Goal: Task Accomplishment & Management: Manage account settings

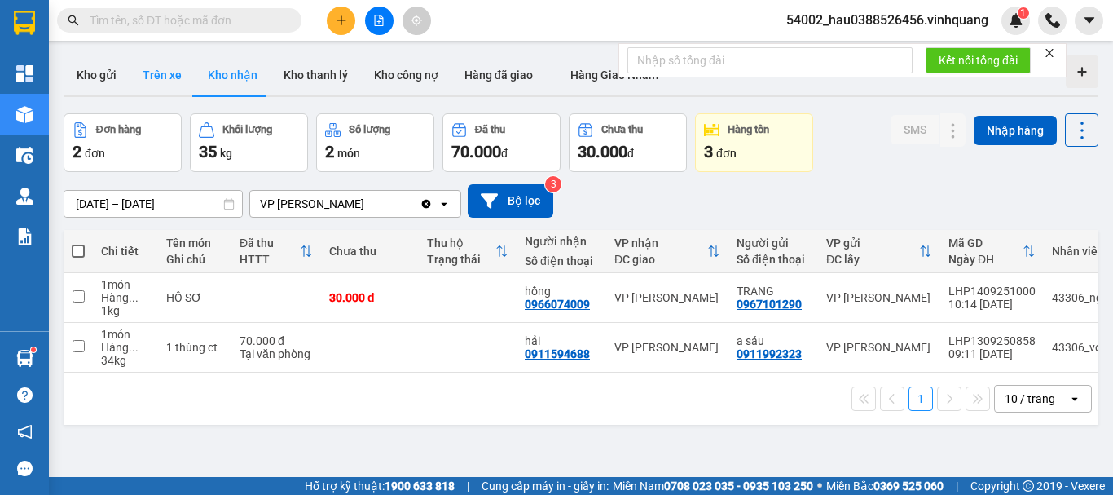
click at [152, 73] on button "Trên xe" at bounding box center [162, 74] width 65 height 39
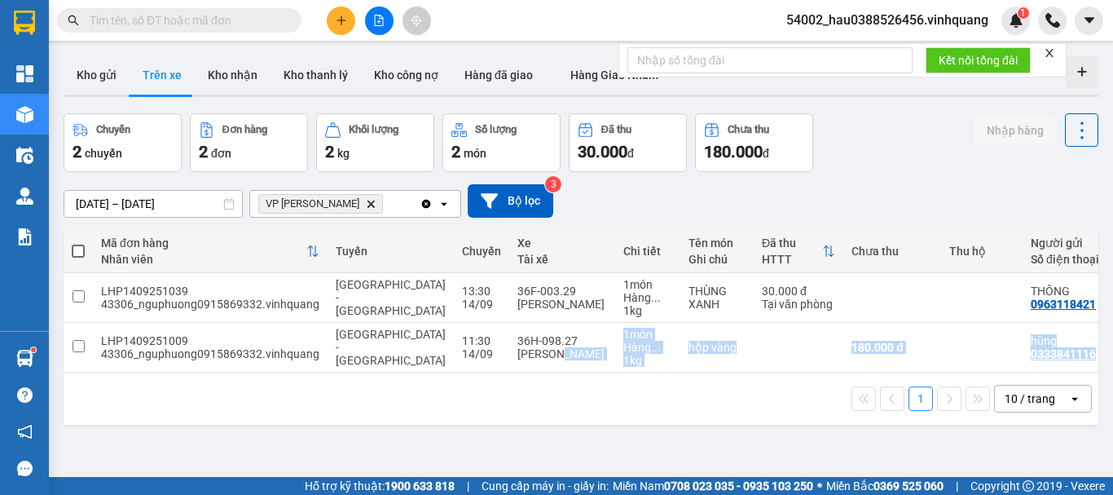
drag, startPoint x: 504, startPoint y: 369, endPoint x: 847, endPoint y: 379, distance: 342.4
click at [847, 379] on div "Mã đơn hàng Nhân viên Tuyến Chuyến Xe Tài xế Chi tiết Tên món Ghi chú Đã thu HT…" at bounding box center [581, 327] width 1035 height 195
click at [801, 408] on div "1 10 / trang open" at bounding box center [581, 399] width 1022 height 28
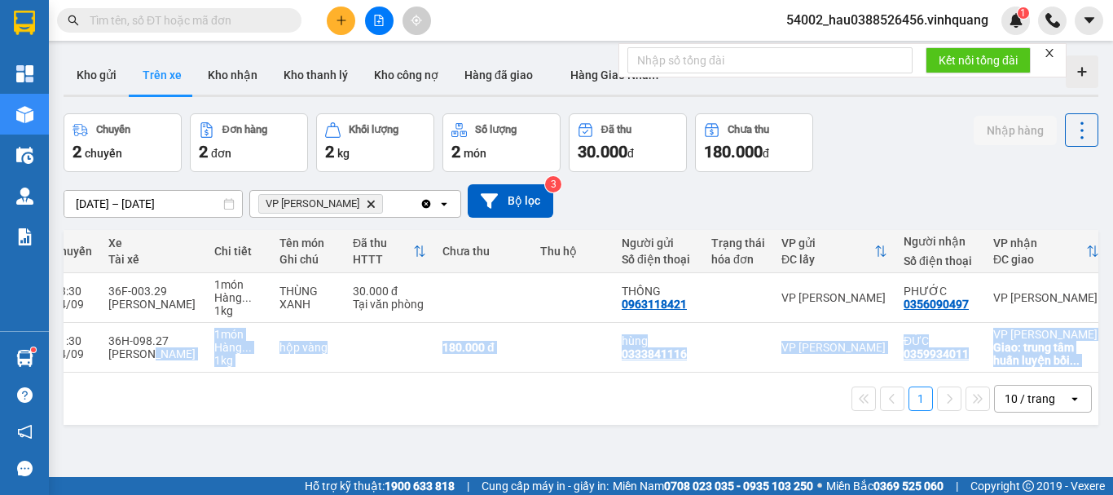
scroll to position [0, 411]
click at [883, 390] on div "1 10 / trang open" at bounding box center [581, 399] width 1022 height 28
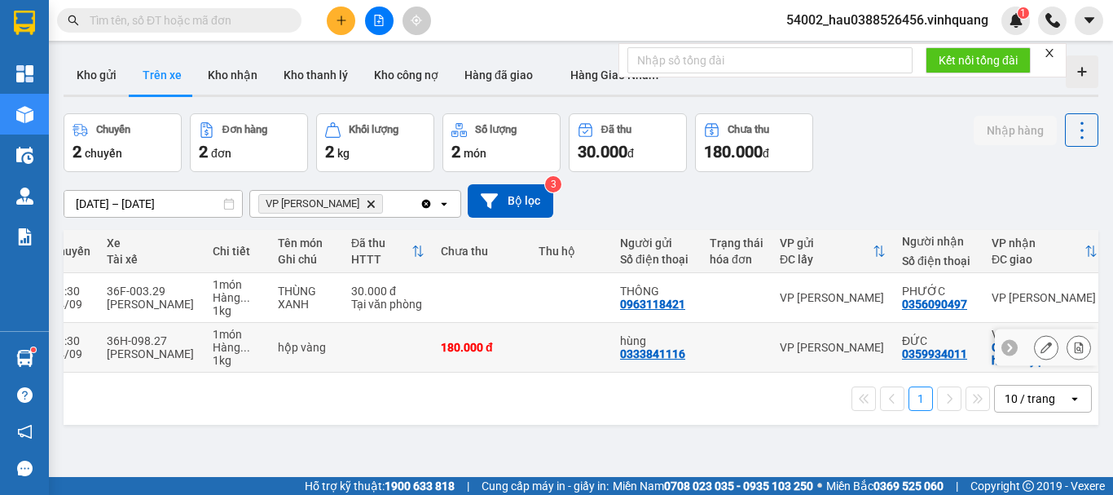
click at [992, 361] on div "Giao: trung tâm huấn luyện bồi ..." at bounding box center [1045, 354] width 106 height 26
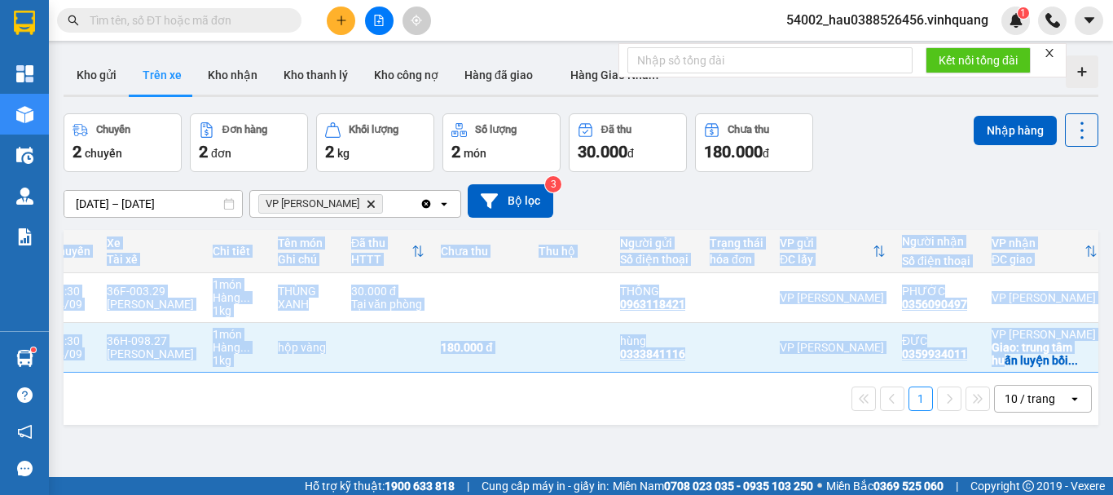
drag, startPoint x: 958, startPoint y: 372, endPoint x: 1053, endPoint y: 372, distance: 94.5
click at [1053, 372] on div "Mã đơn hàng Nhân viên Tuyến Chuyến Xe Tài xế Chi tiết Tên món Ghi chú Đã thu HT…" at bounding box center [581, 301] width 1035 height 143
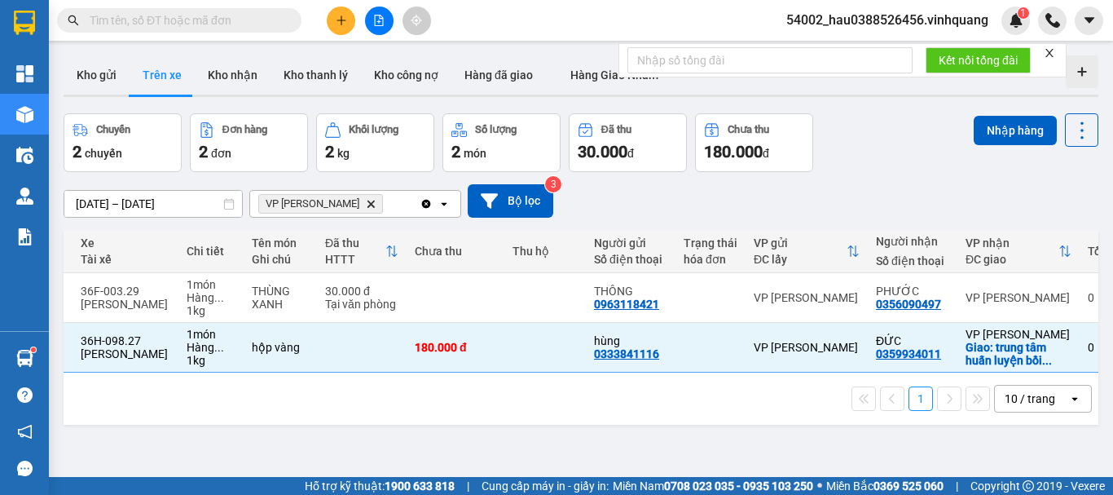
click at [746, 412] on div "1 10 / trang open" at bounding box center [581, 399] width 1022 height 28
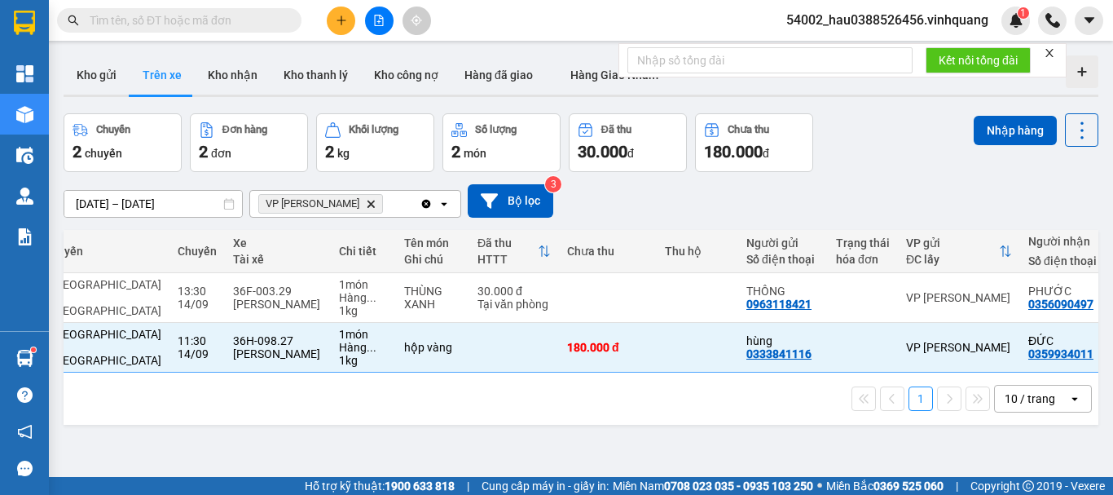
scroll to position [0, 0]
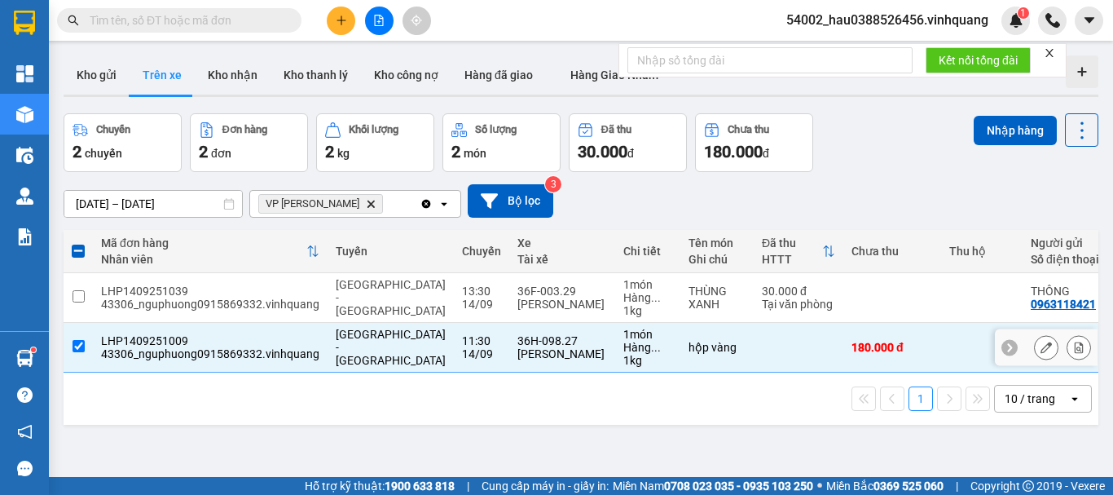
click at [83, 340] on input "checkbox" at bounding box center [79, 346] width 12 height 12
checkbox input "false"
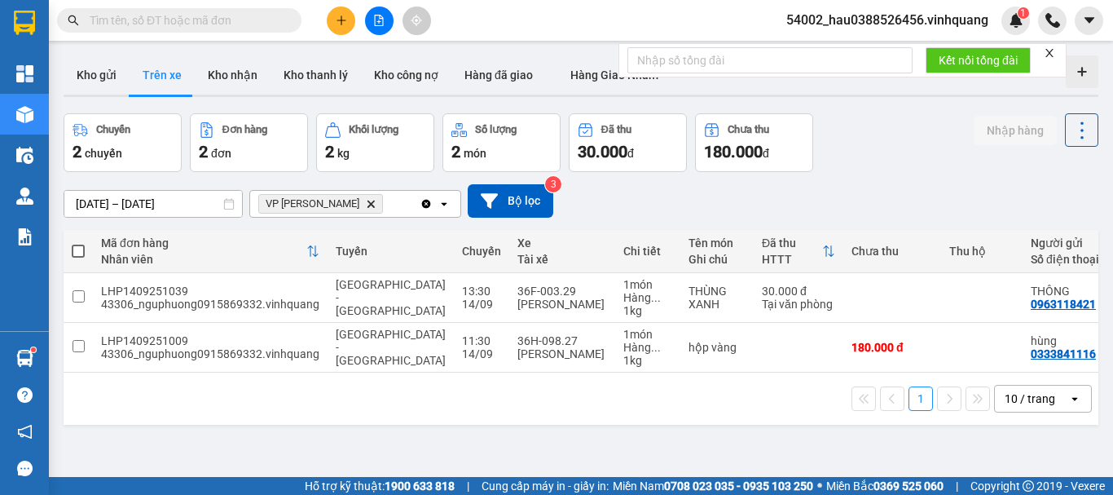
click at [338, 209] on span "VP [PERSON_NAME]" at bounding box center [320, 204] width 125 height 20
click at [366, 203] on icon "Delete" at bounding box center [371, 204] width 10 height 10
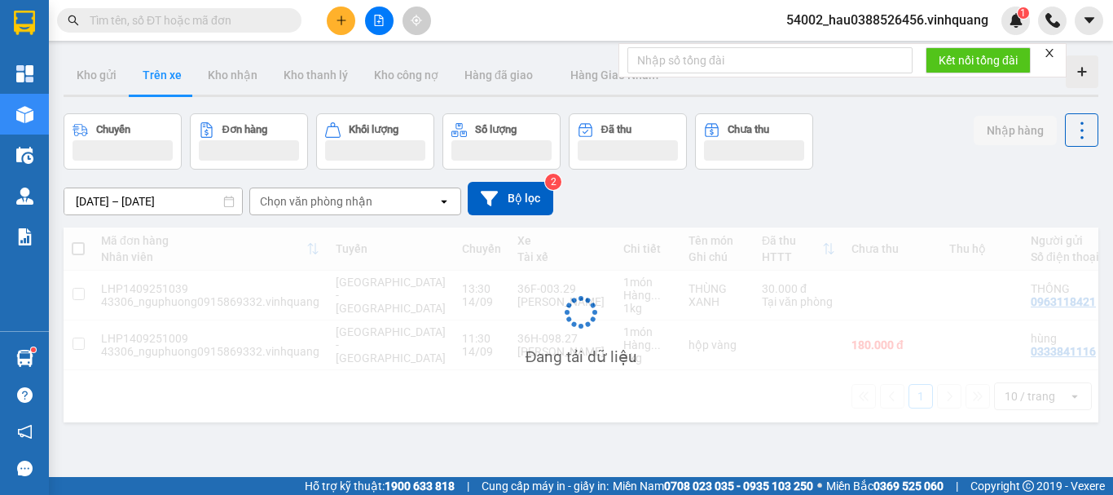
click at [341, 203] on div "Chọn văn phòng nhận" at bounding box center [316, 201] width 112 height 16
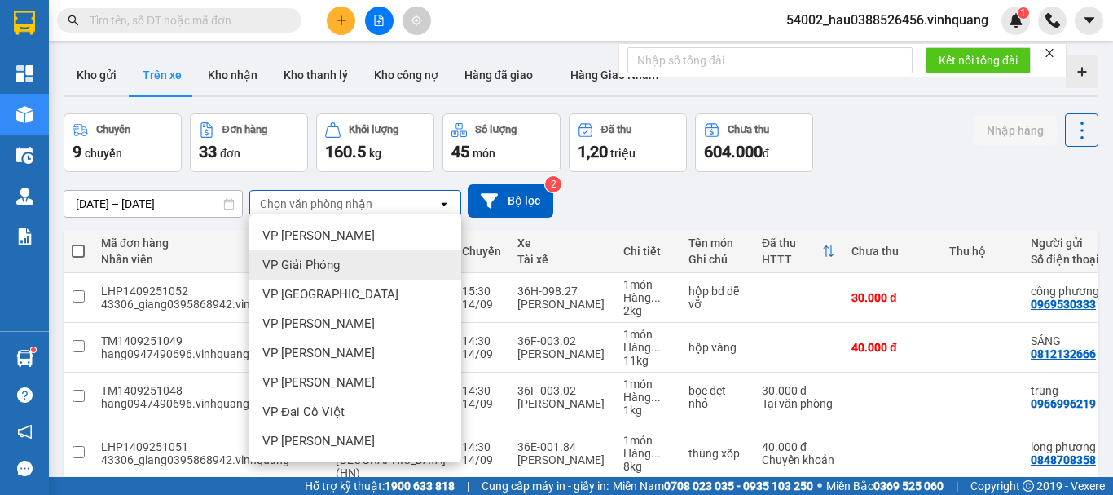
click at [340, 266] on span "VP Giải Phóng" at bounding box center [300, 265] width 77 height 16
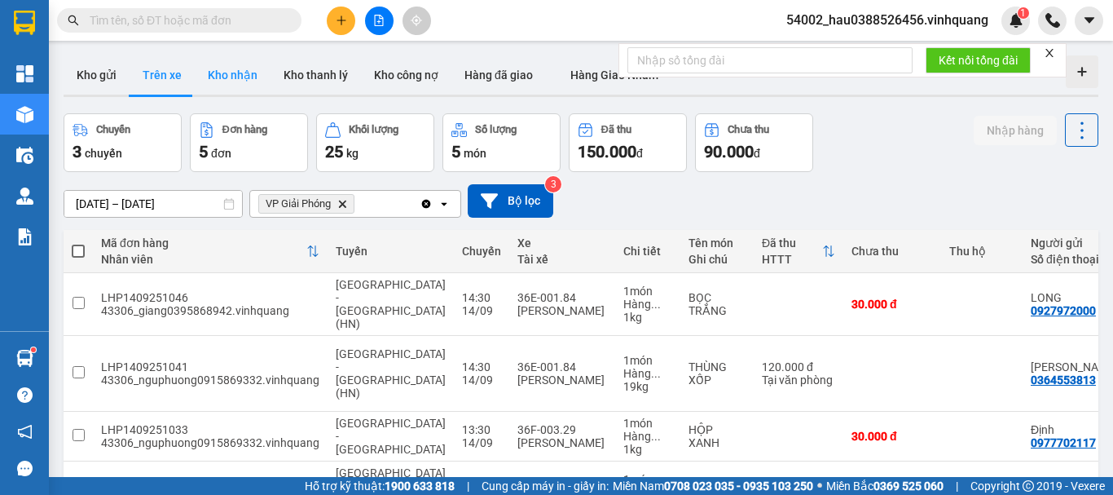
click at [228, 73] on button "Kho nhận" at bounding box center [233, 74] width 76 height 39
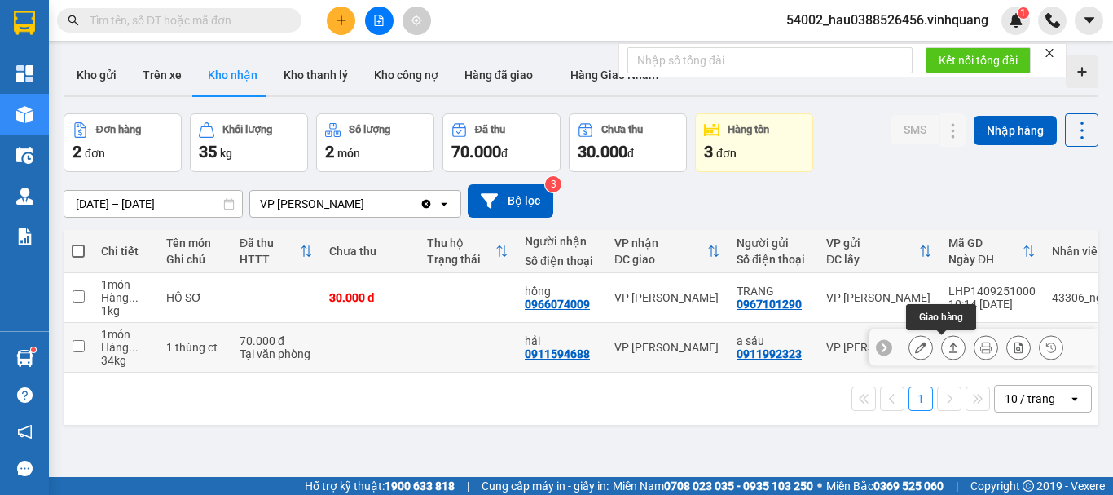
click at [948, 346] on icon at bounding box center [953, 346] width 11 height 11
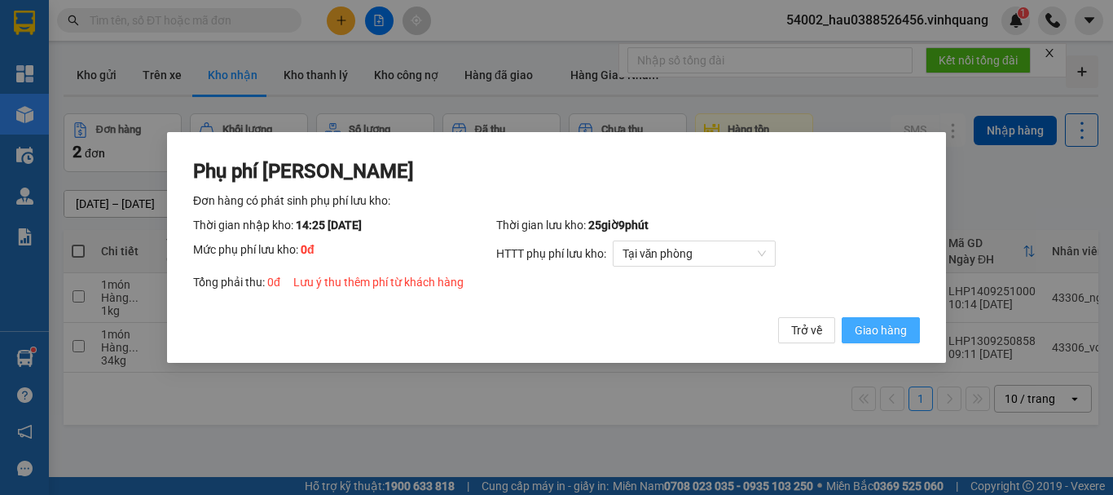
click at [877, 340] on button "Giao hàng" at bounding box center [881, 330] width 78 height 26
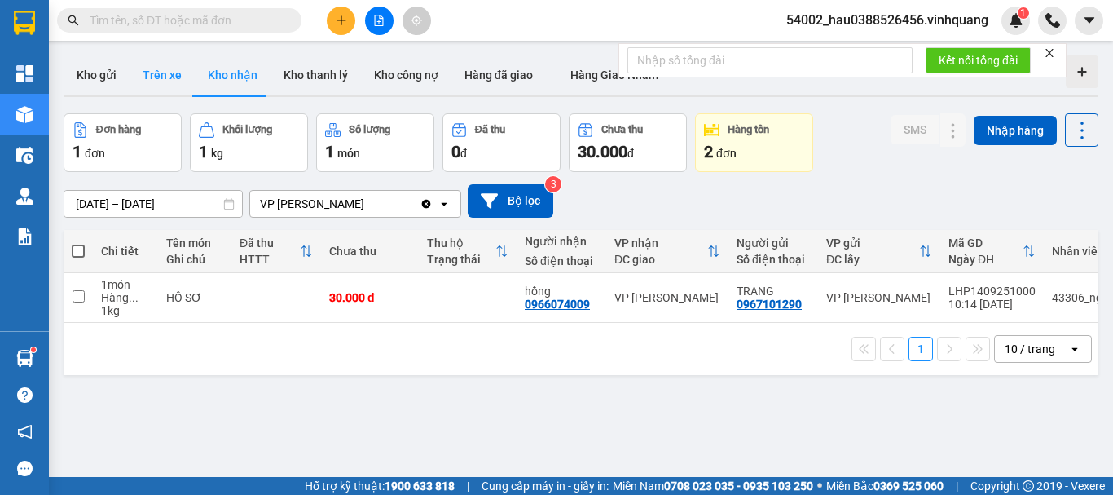
click at [153, 68] on button "Trên xe" at bounding box center [162, 74] width 65 height 39
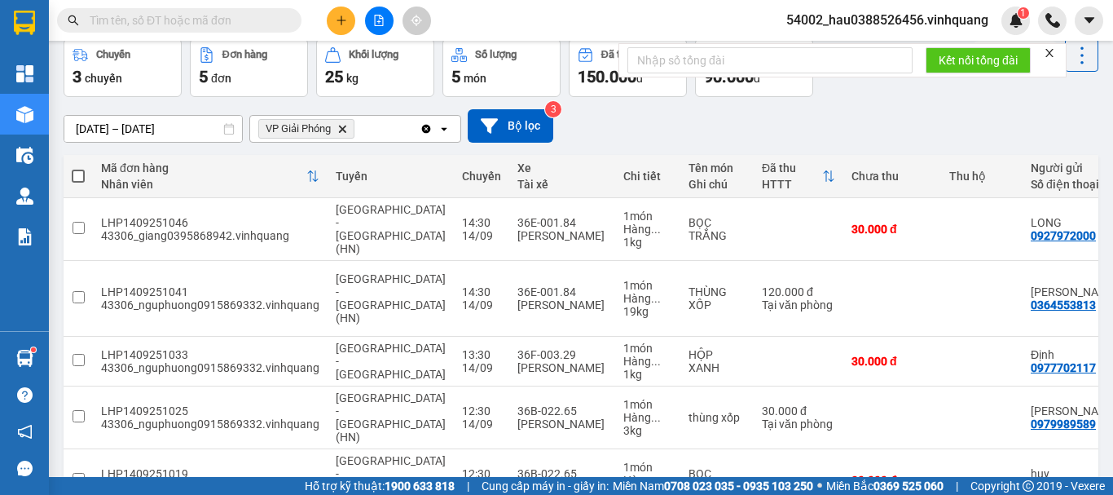
scroll to position [76, 0]
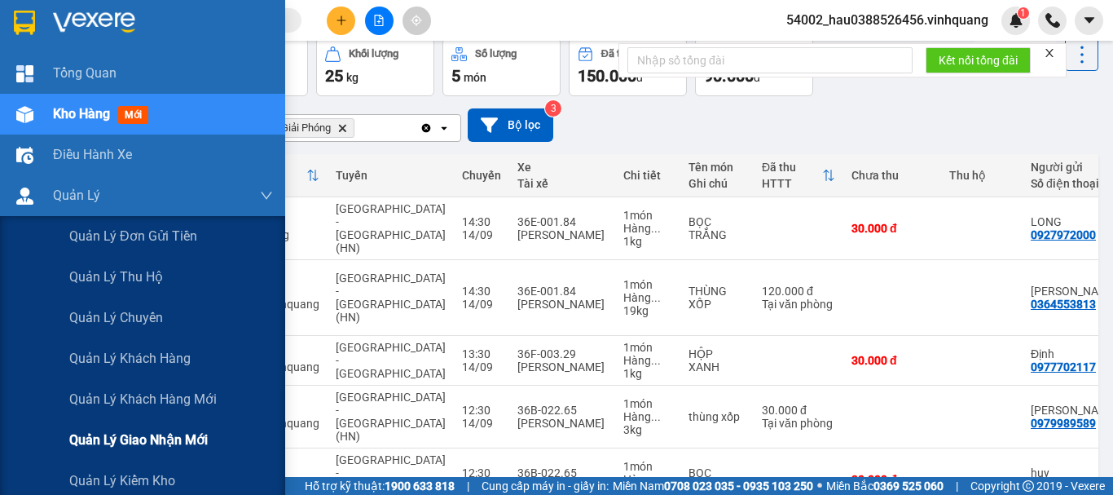
click at [191, 438] on span "Quản lý giao nhận mới" at bounding box center [138, 439] width 139 height 20
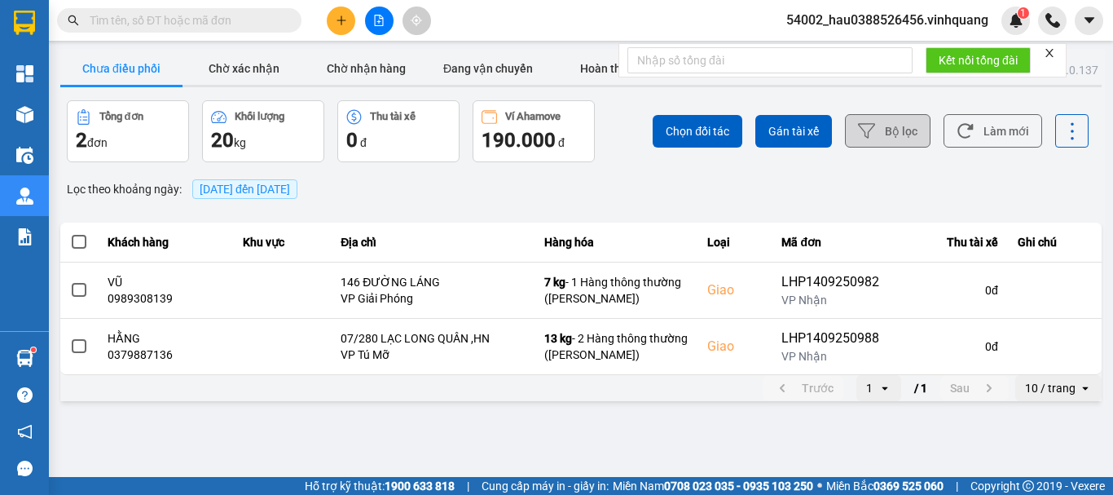
click at [865, 123] on icon at bounding box center [866, 130] width 17 height 17
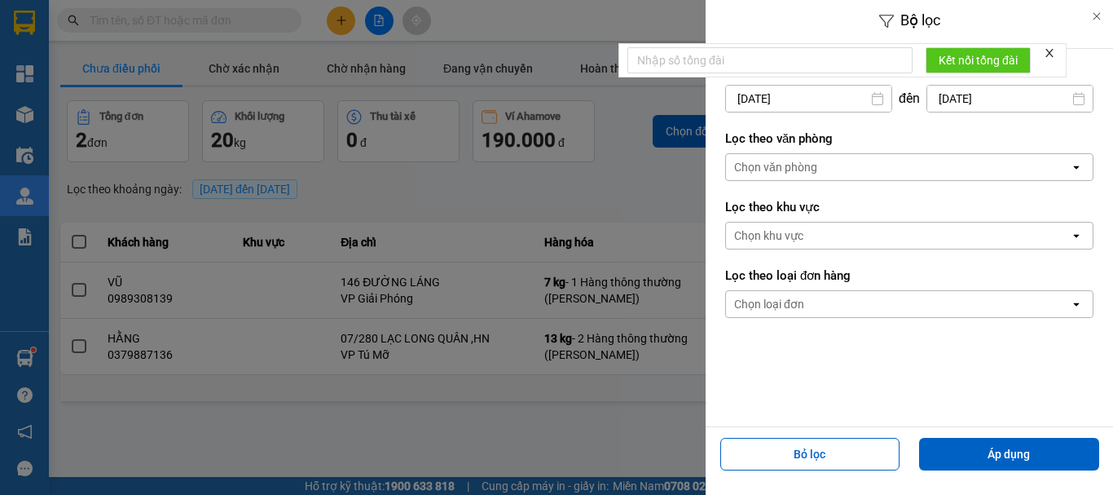
click at [785, 158] on div "Chọn văn phòng" at bounding box center [898, 167] width 344 height 26
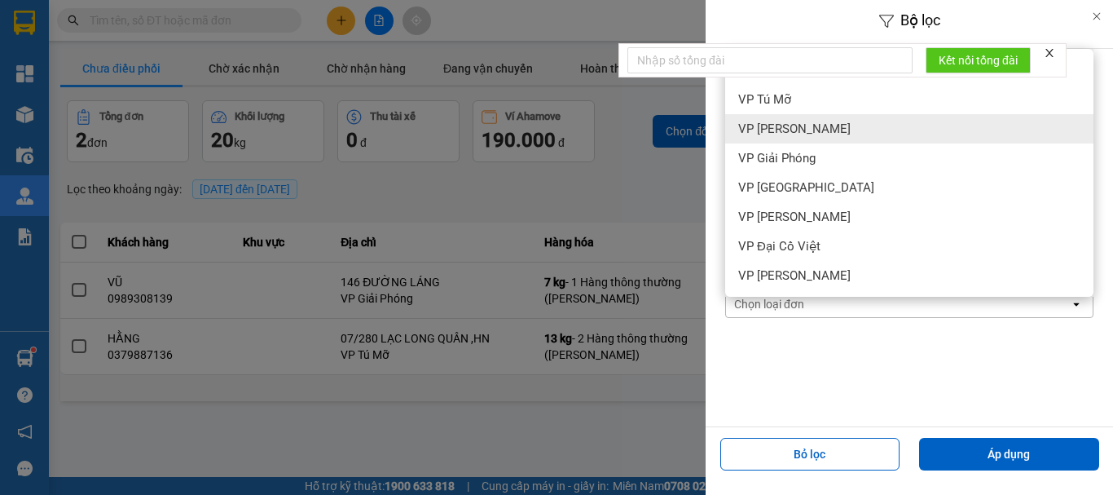
click at [795, 132] on span "VP [PERSON_NAME]" at bounding box center [794, 129] width 112 height 16
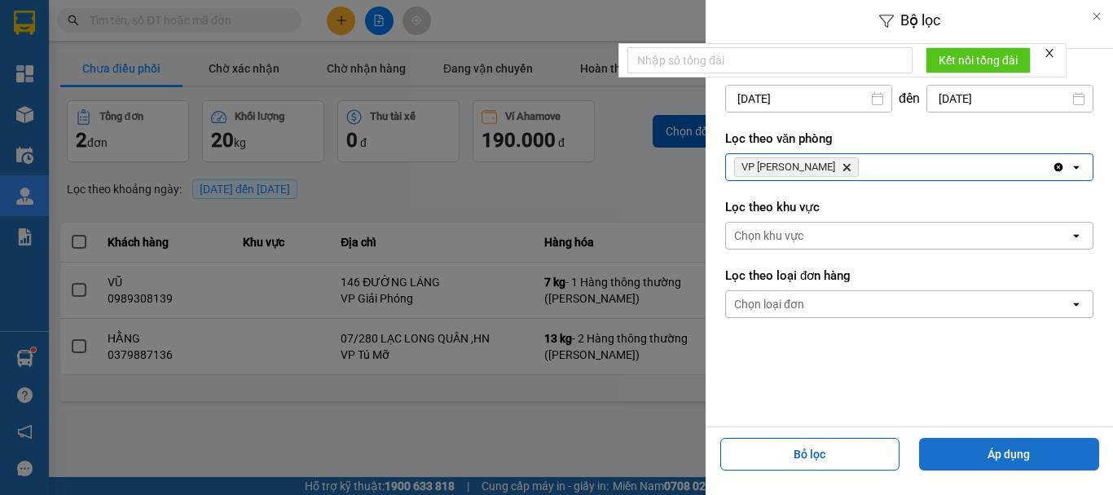
click at [966, 452] on button "Áp dụng" at bounding box center [1009, 454] width 180 height 33
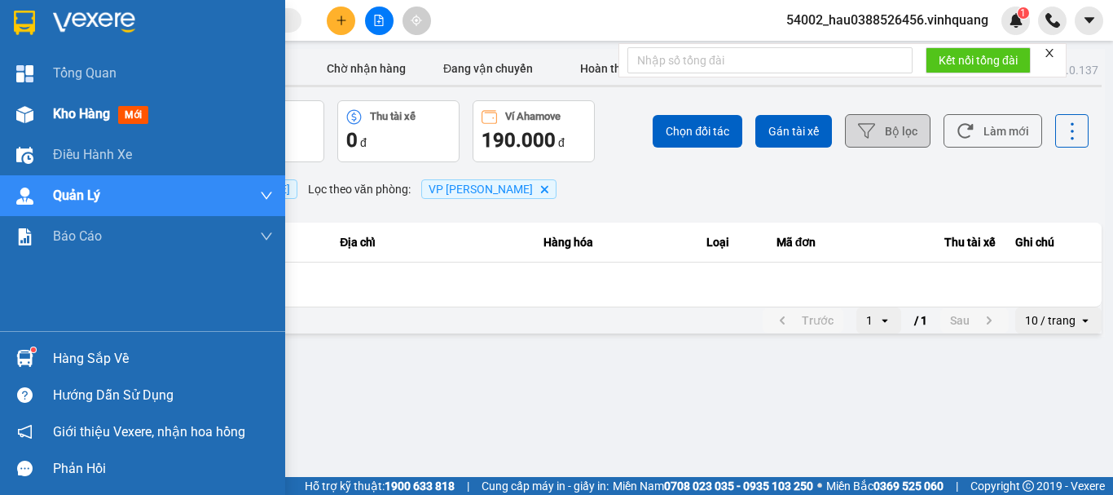
click at [61, 116] on span "Kho hàng" at bounding box center [81, 113] width 57 height 15
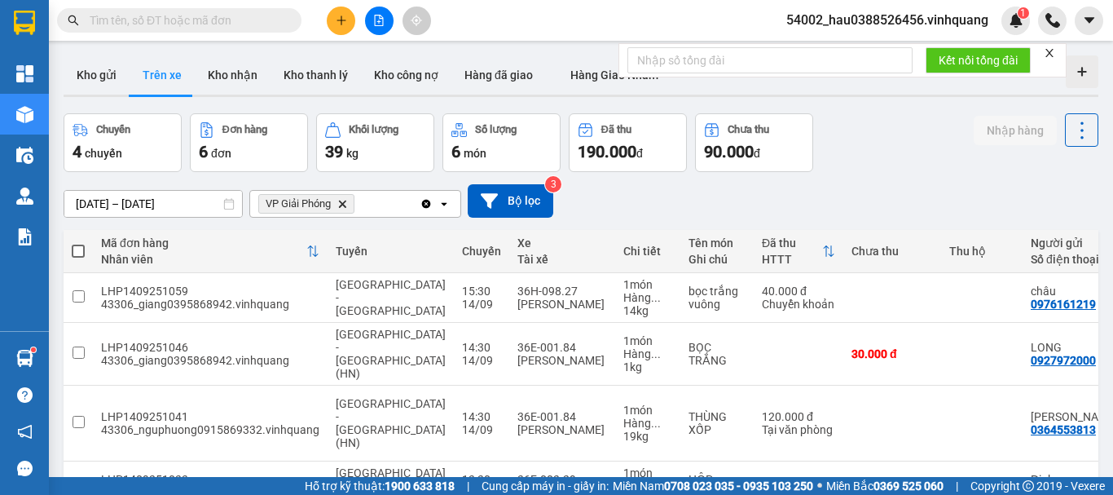
click at [339, 204] on icon "Delete" at bounding box center [342, 204] width 10 height 10
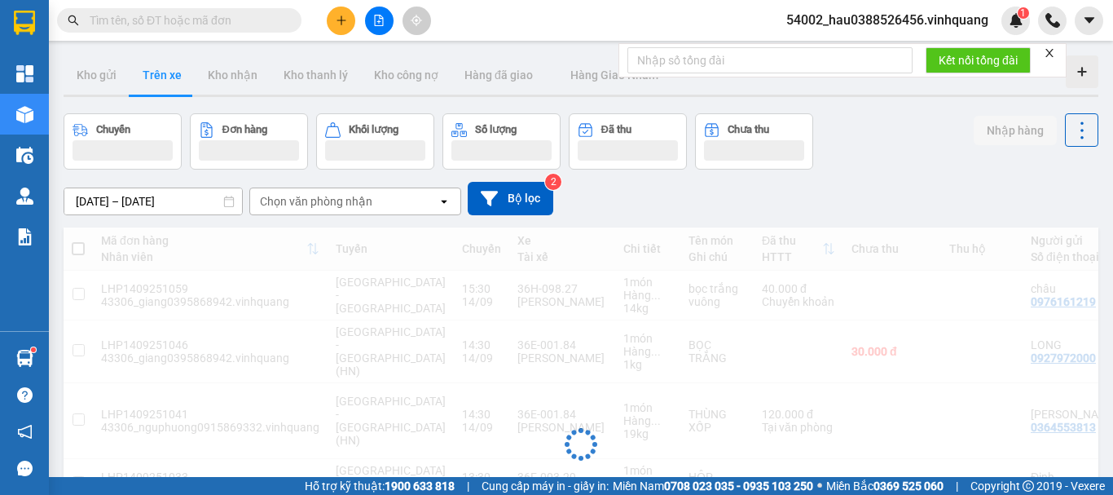
click at [341, 206] on div "Chọn văn phòng nhận" at bounding box center [316, 201] width 112 height 16
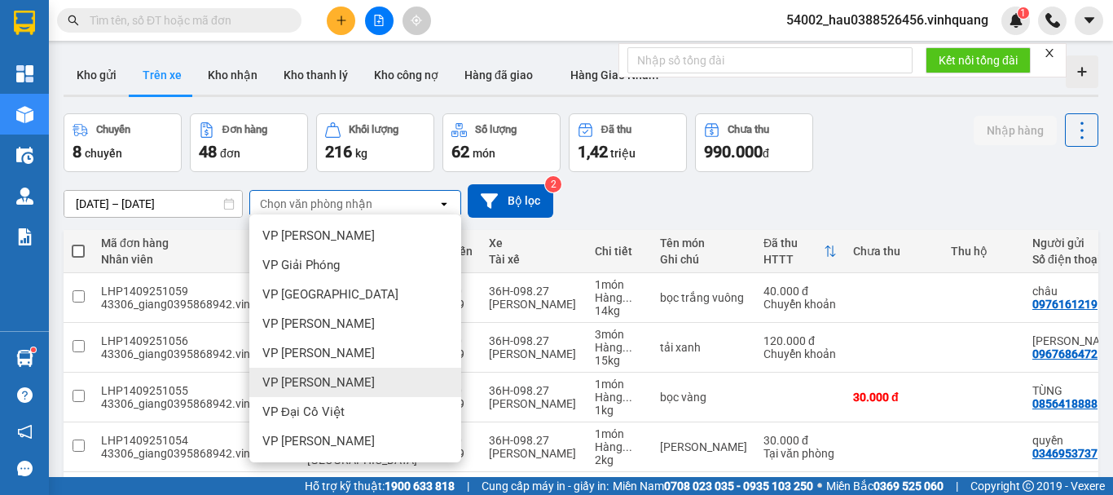
scroll to position [117, 0]
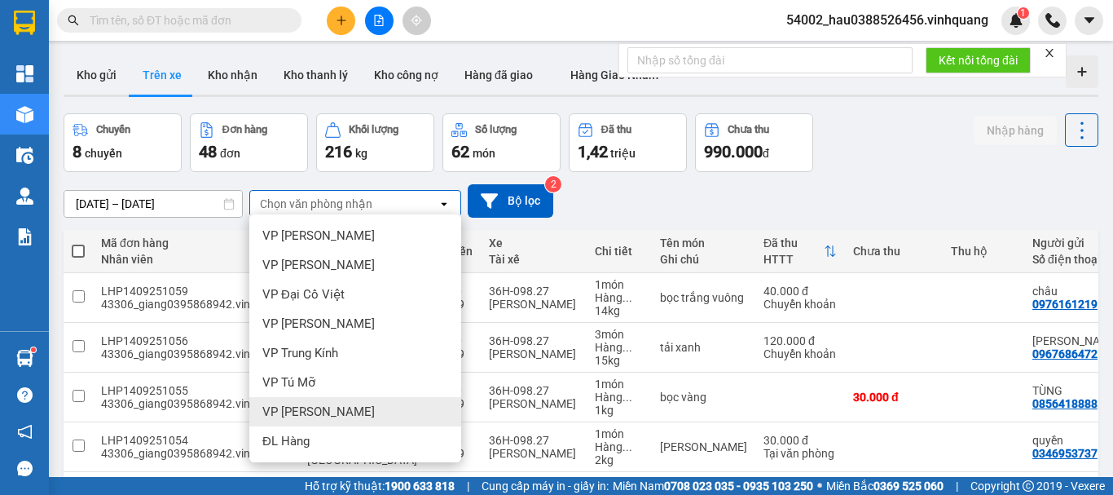
click at [341, 412] on div "VP [PERSON_NAME]" at bounding box center [355, 411] width 212 height 29
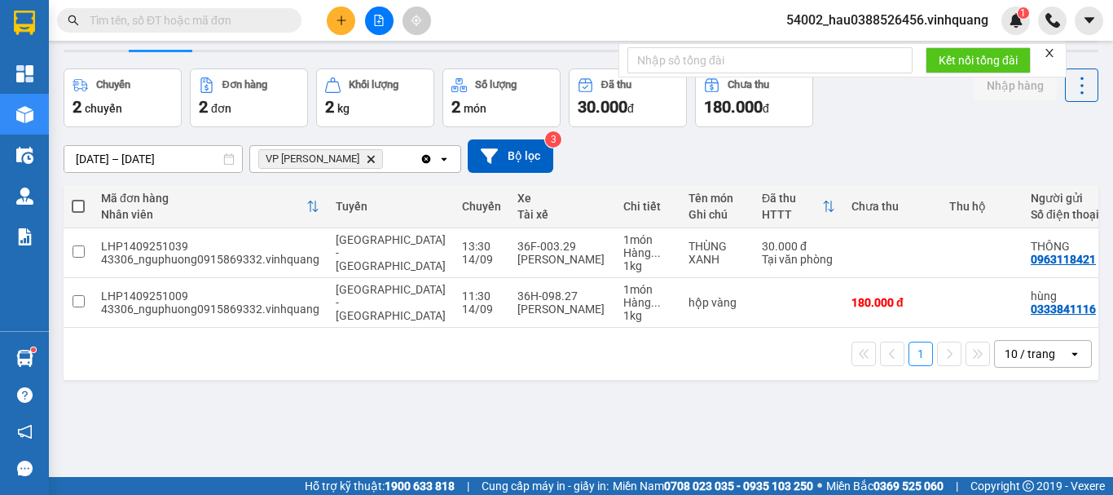
scroll to position [50, 0]
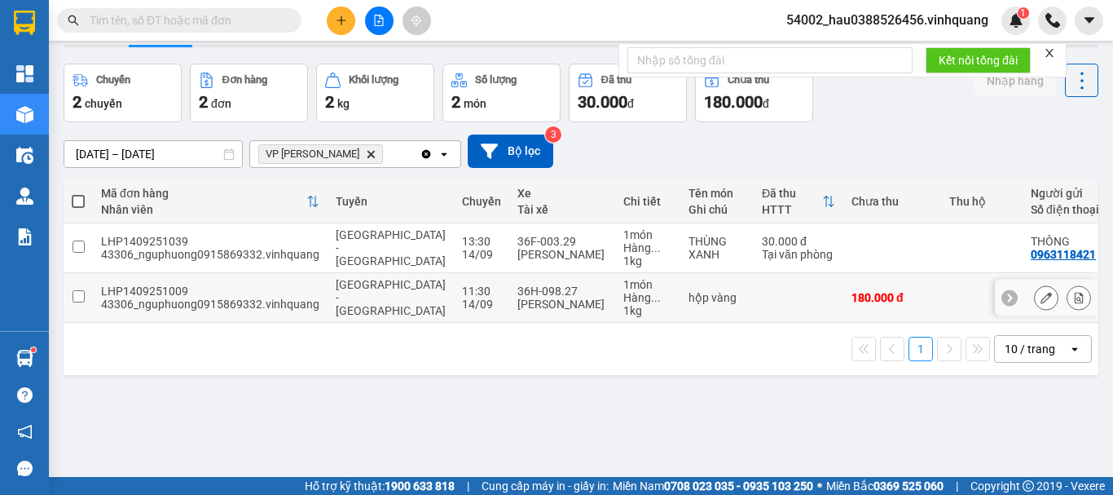
click at [76, 302] on input "checkbox" at bounding box center [79, 296] width 12 height 12
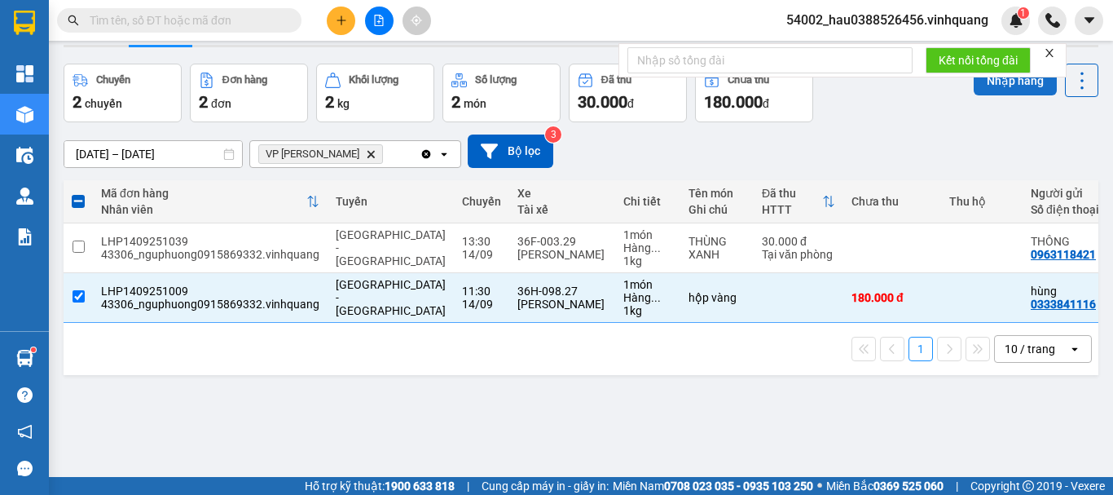
click at [996, 90] on button "Nhập hàng" at bounding box center [1015, 80] width 83 height 29
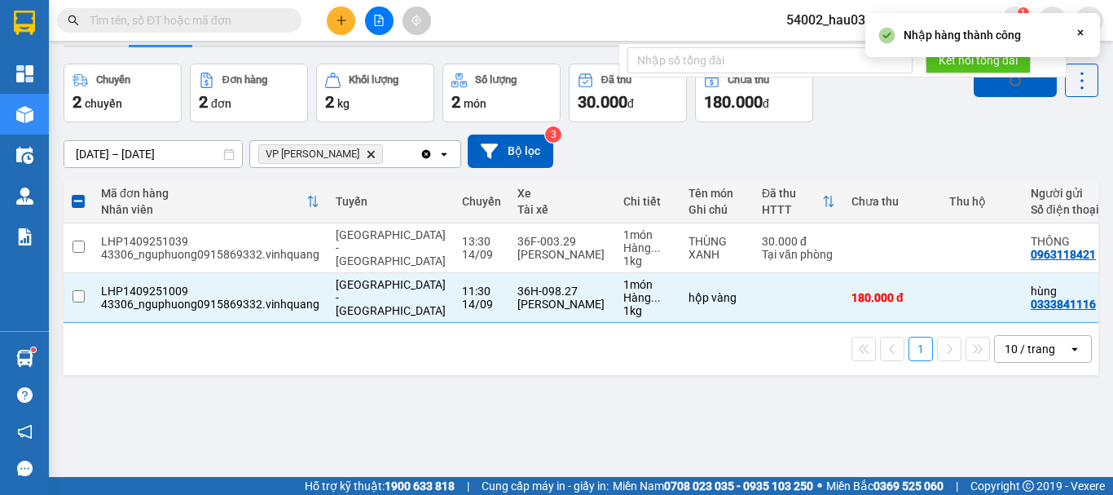
checkbox input "false"
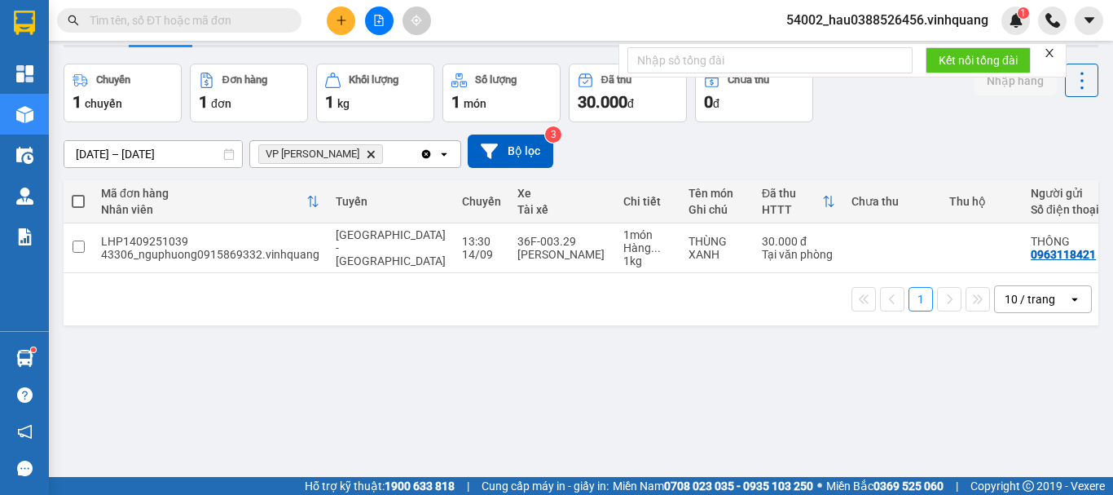
click at [292, 369] on div "ver 1.8.143 Kho gửi Trên xe Kho nhận Kho thanh lý Kho công nợ Hàng đã giao Hàng…" at bounding box center [581, 246] width 1048 height 495
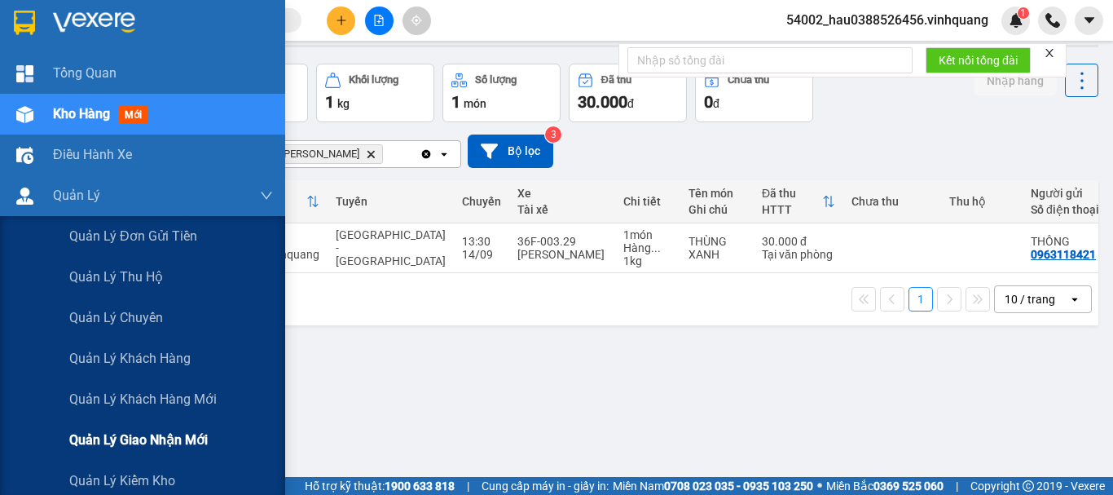
click at [216, 440] on div "Quản lý giao nhận mới" at bounding box center [171, 440] width 204 height 41
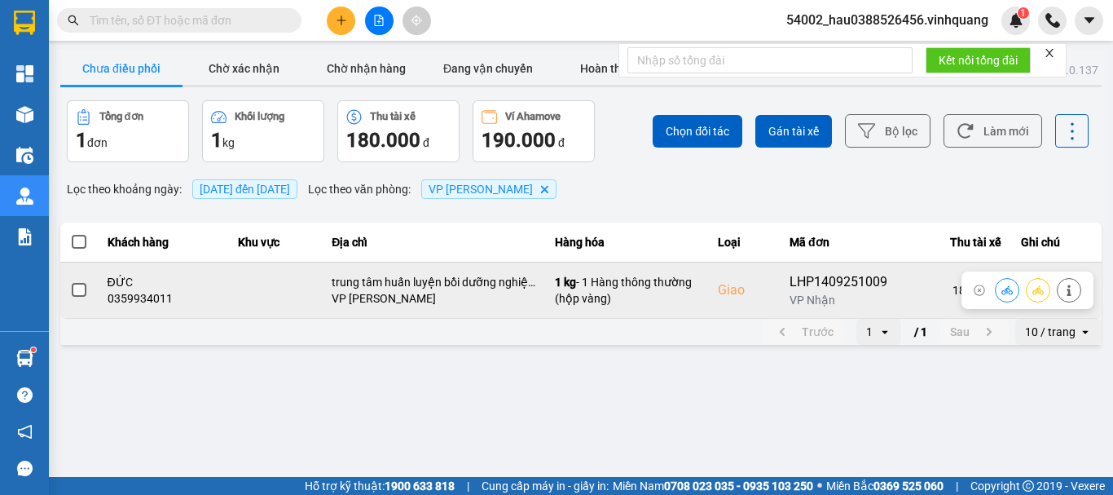
click at [75, 295] on span at bounding box center [79, 290] width 15 height 15
click at [70, 281] on input "checkbox" at bounding box center [70, 281] width 0 height 0
click at [1005, 294] on icon at bounding box center [1006, 289] width 11 height 9
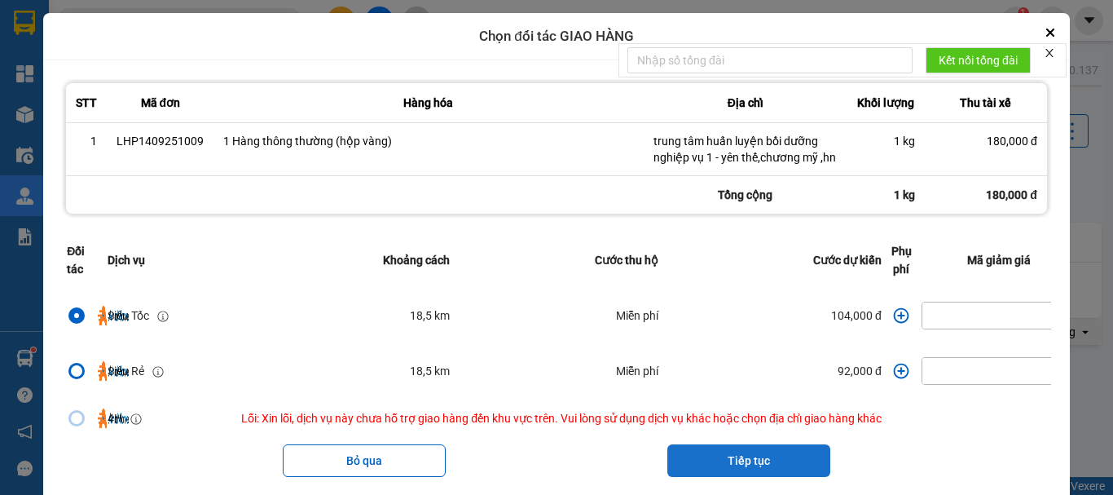
click at [772, 462] on button "Tiếp tục" at bounding box center [748, 460] width 163 height 33
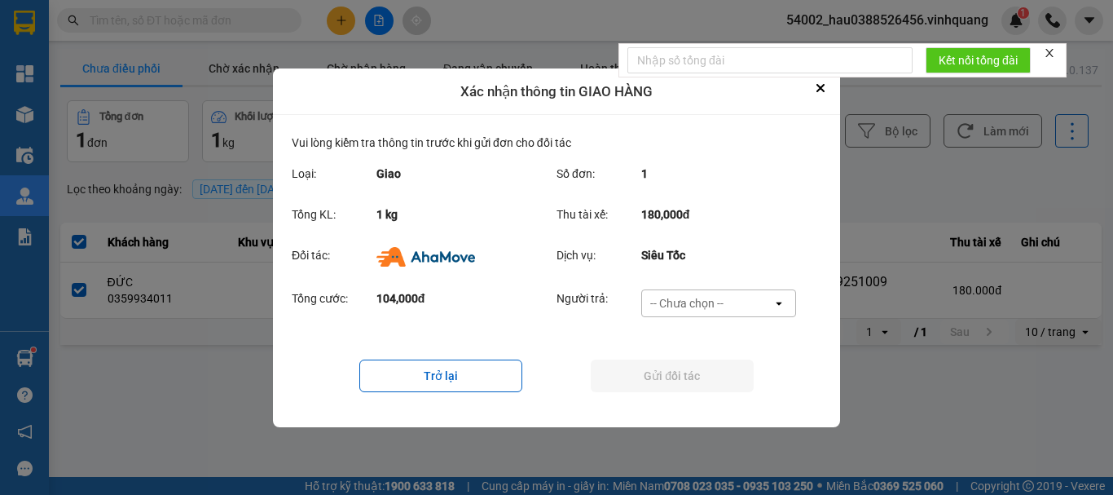
click at [709, 306] on div "-- Chưa chọn --" at bounding box center [686, 303] width 73 height 16
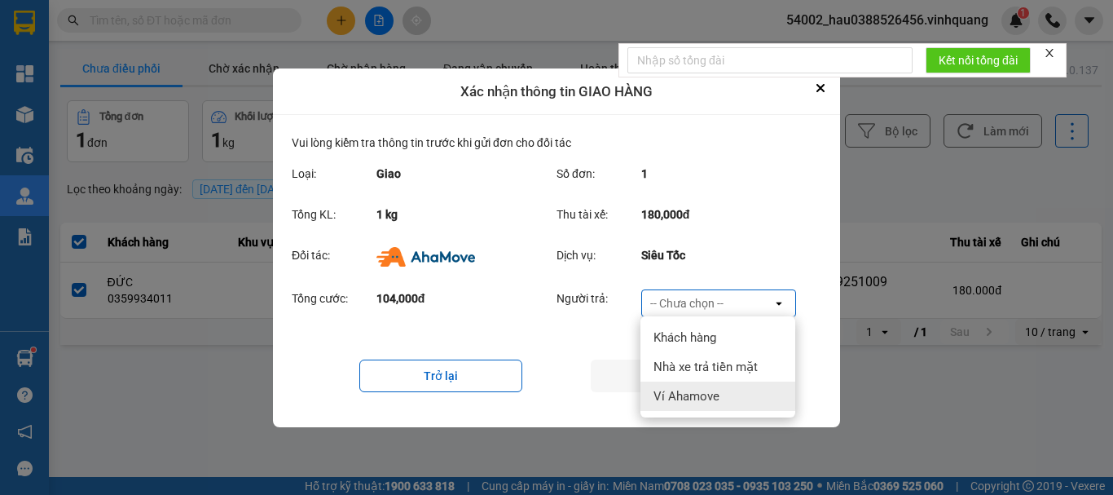
click at [702, 399] on span "Ví Ahamove" at bounding box center [687, 396] width 66 height 16
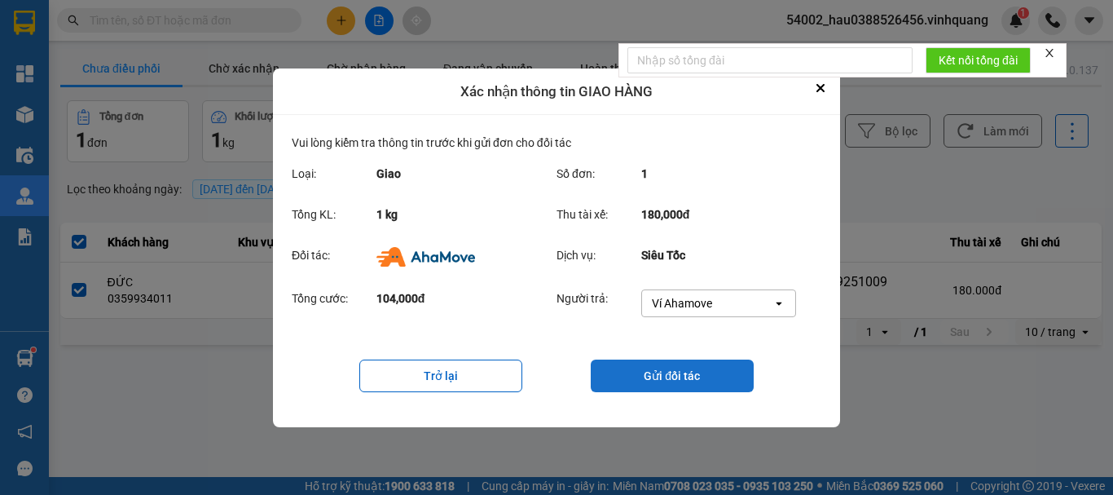
click at [654, 374] on button "Gửi đối tác" at bounding box center [672, 375] width 163 height 33
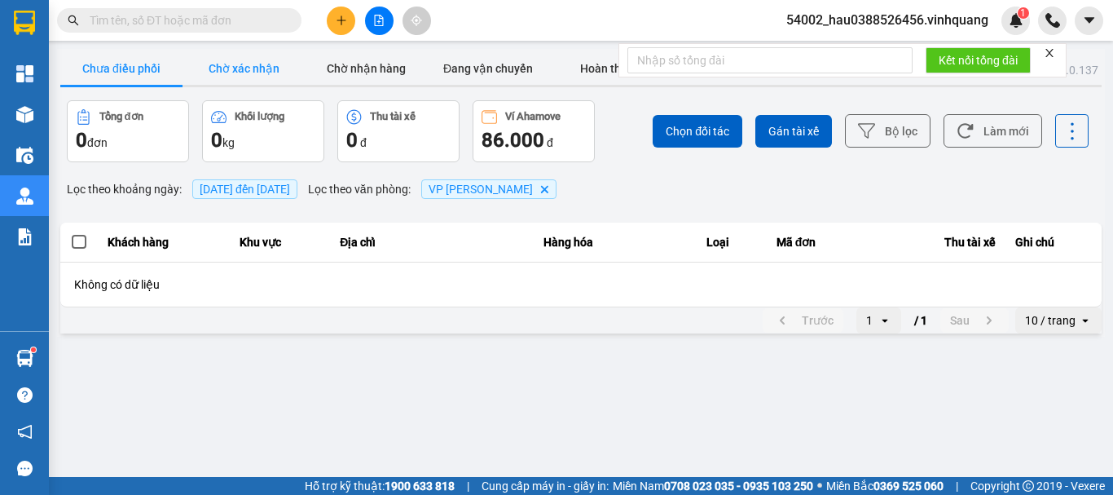
click at [225, 76] on button "Chờ xác nhận" at bounding box center [244, 68] width 122 height 33
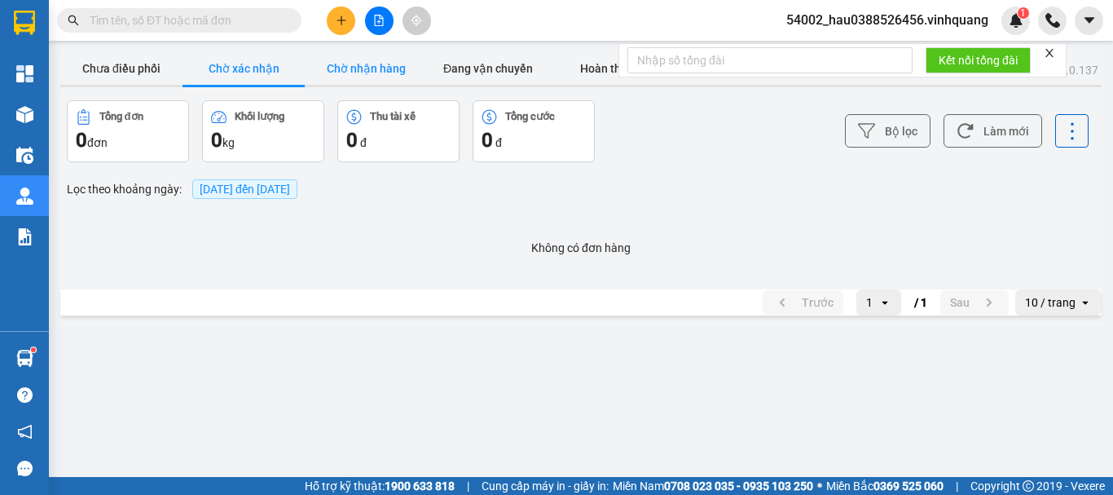
click at [326, 74] on button "Chờ nhận hàng" at bounding box center [366, 68] width 122 height 33
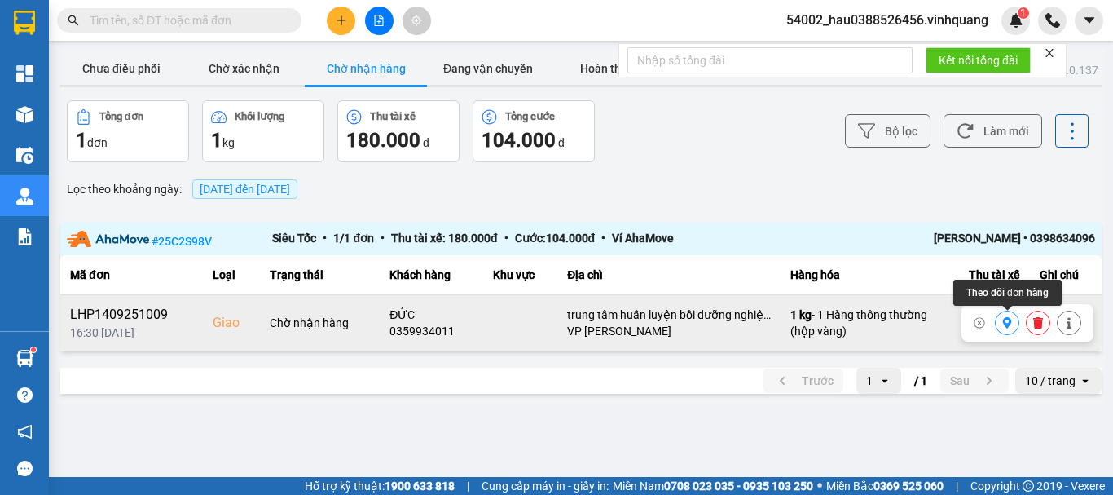
click at [1010, 320] on icon at bounding box center [1007, 322] width 9 height 11
click at [275, 417] on main "ver: 0.0.137 Chưa điều phối Chờ xác nhận Chờ nhận hàng Đang vận chuyển Hoàn thà…" at bounding box center [556, 238] width 1113 height 477
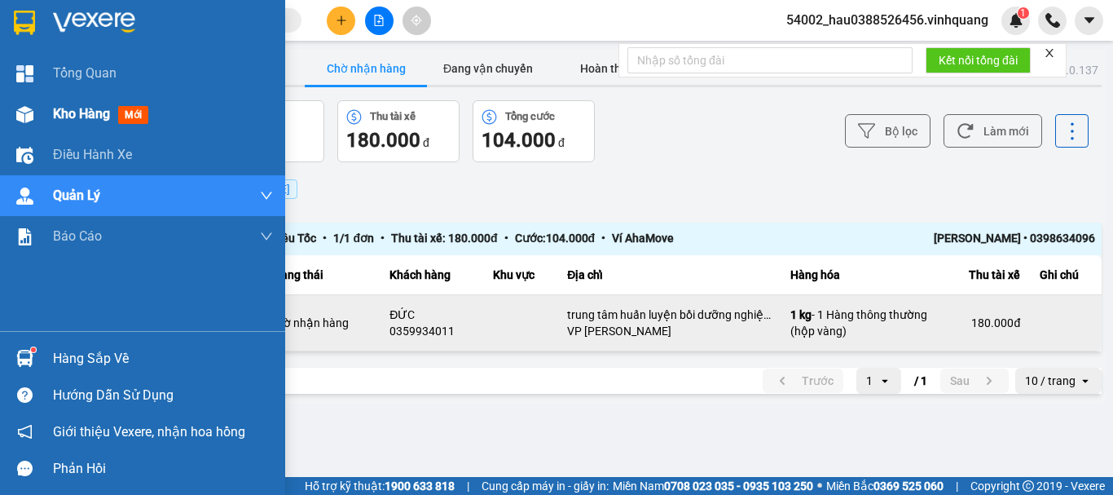
click at [31, 115] on img at bounding box center [24, 114] width 17 height 17
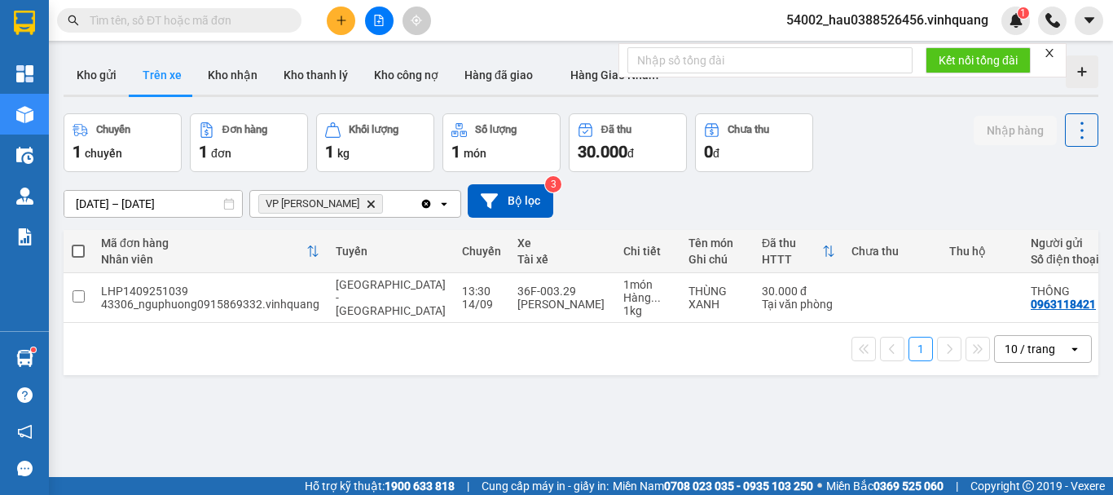
click at [366, 200] on icon "Delete" at bounding box center [371, 204] width 10 height 10
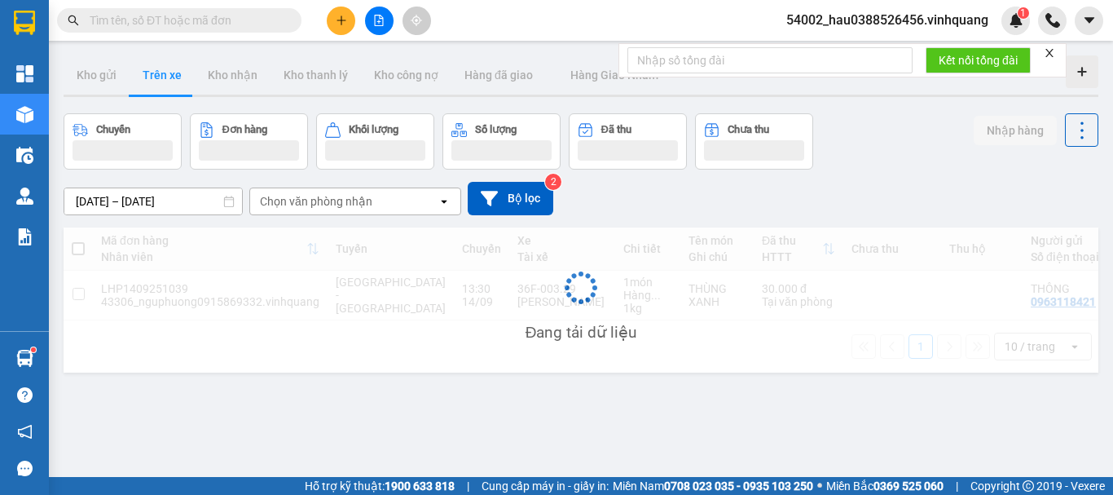
click at [334, 200] on div "Chọn văn phòng nhận" at bounding box center [316, 201] width 112 height 16
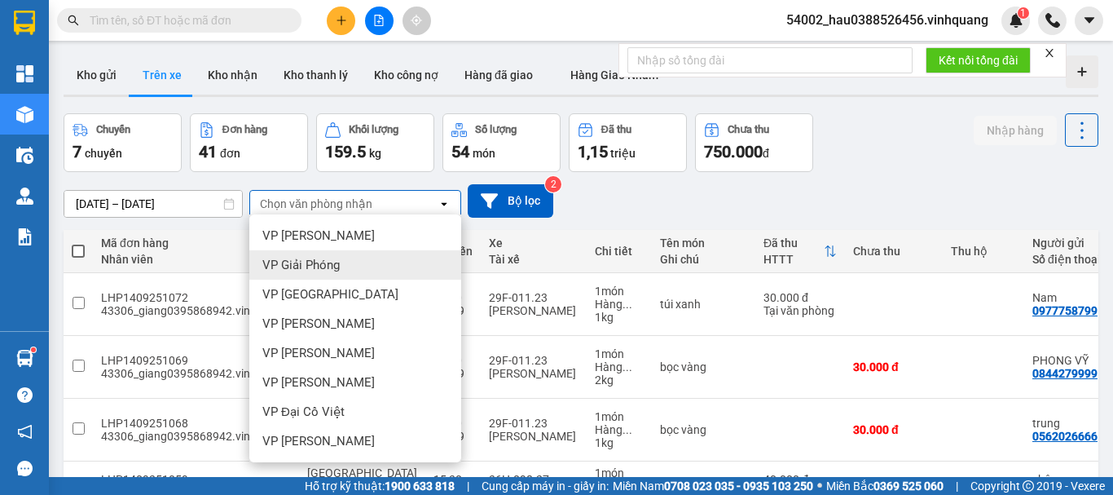
click at [333, 259] on span "VP Giải Phóng" at bounding box center [300, 265] width 77 height 16
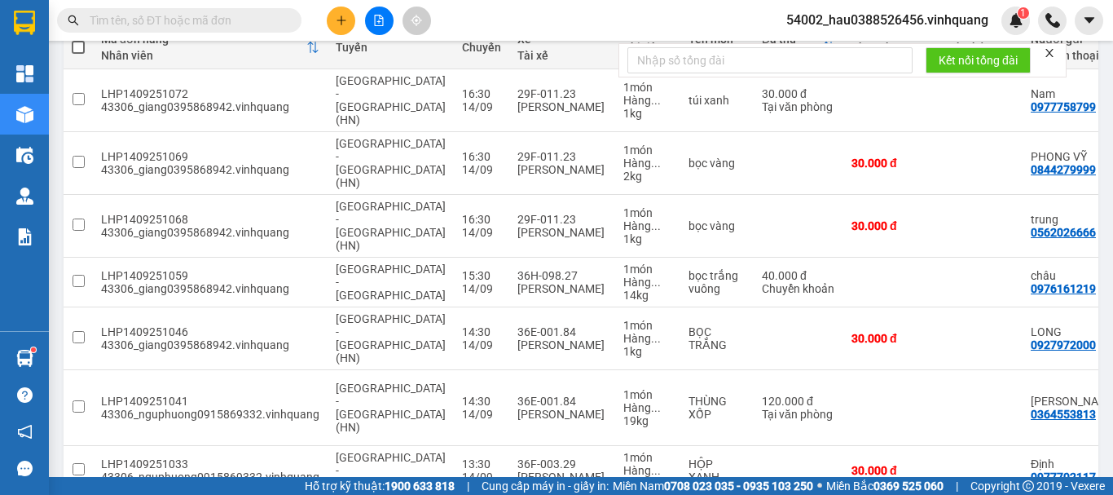
scroll to position [134, 0]
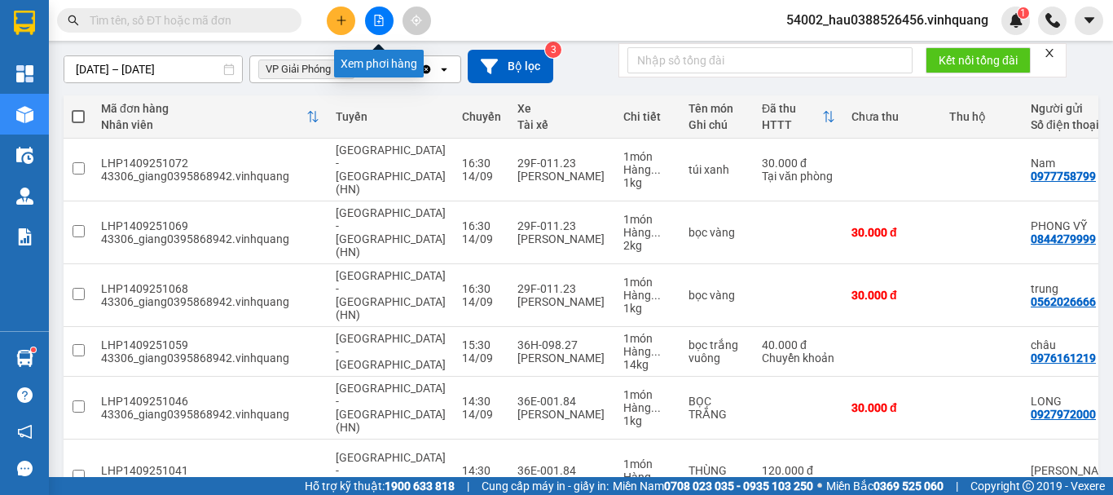
click at [373, 20] on icon "file-add" at bounding box center [378, 20] width 11 height 11
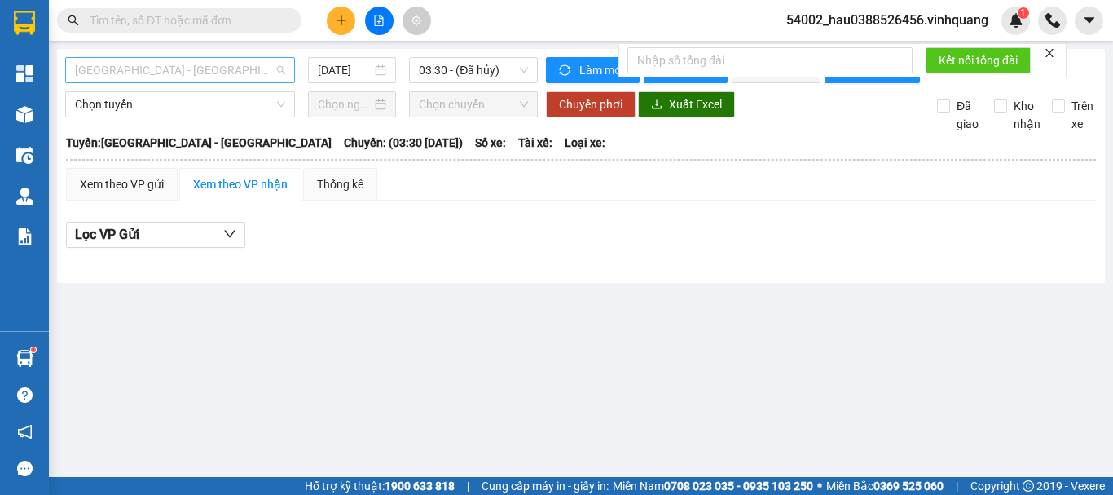
click at [249, 66] on span "[GEOGRAPHIC_DATA] - [GEOGRAPHIC_DATA]" at bounding box center [180, 70] width 210 height 24
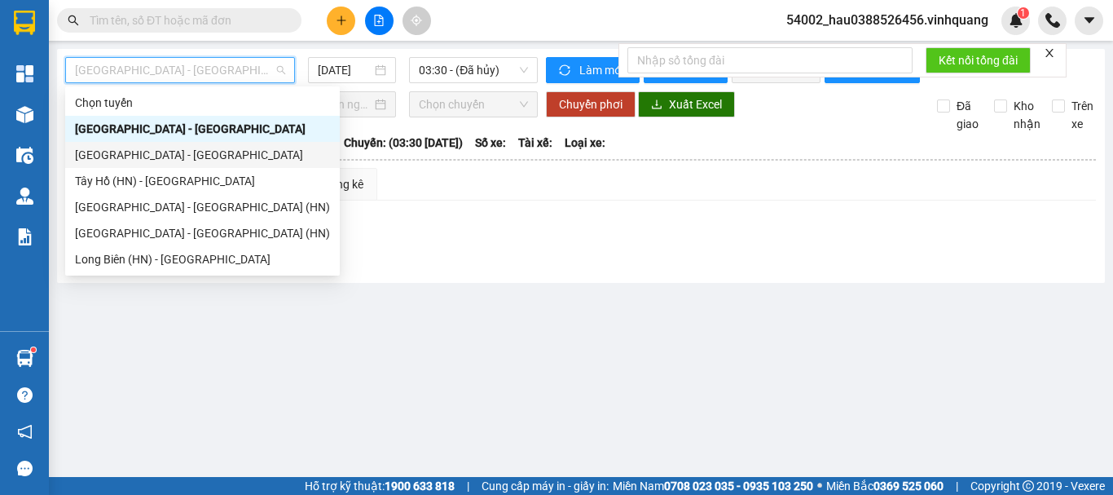
click at [141, 161] on div "[GEOGRAPHIC_DATA] - [GEOGRAPHIC_DATA]" at bounding box center [202, 155] width 255 height 18
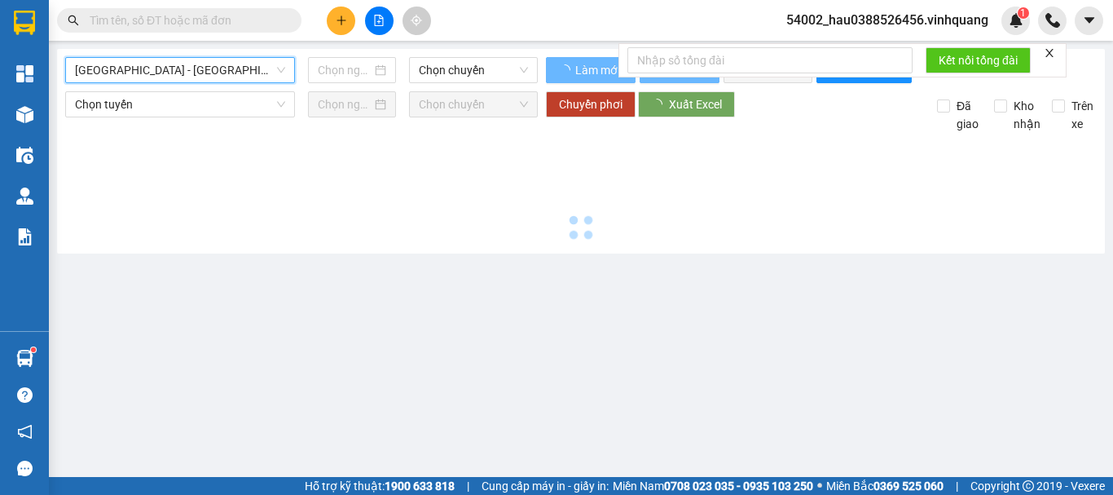
type input "[DATE]"
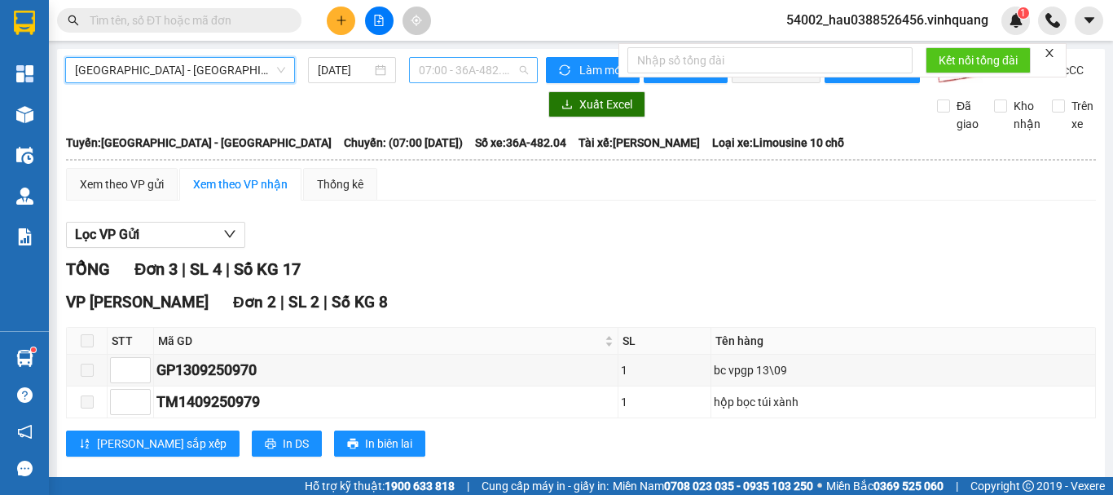
click at [463, 70] on span "07:00 - 36A-482.04" at bounding box center [473, 70] width 109 height 24
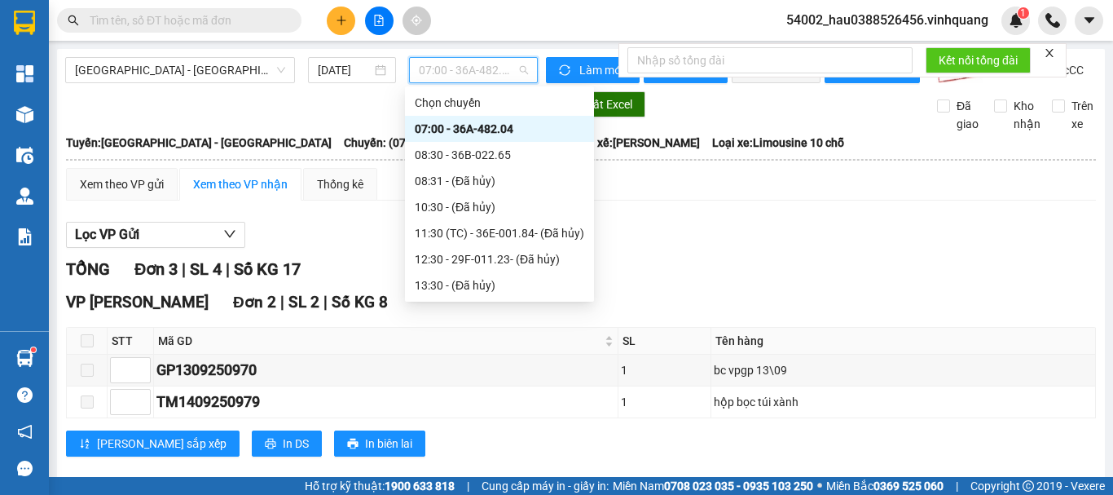
scroll to position [130, 0]
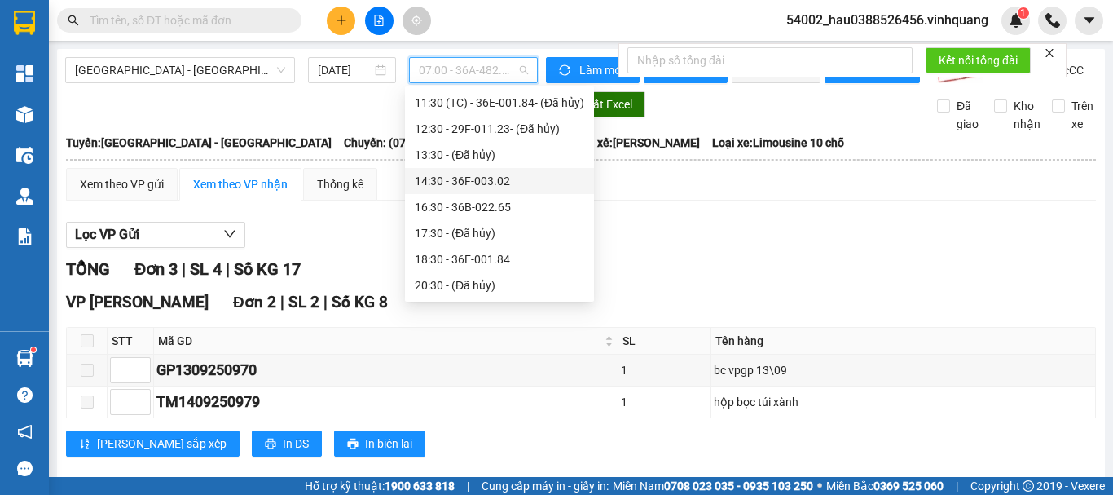
click at [480, 180] on div "14:30 - 36F-003.02" at bounding box center [499, 181] width 169 height 18
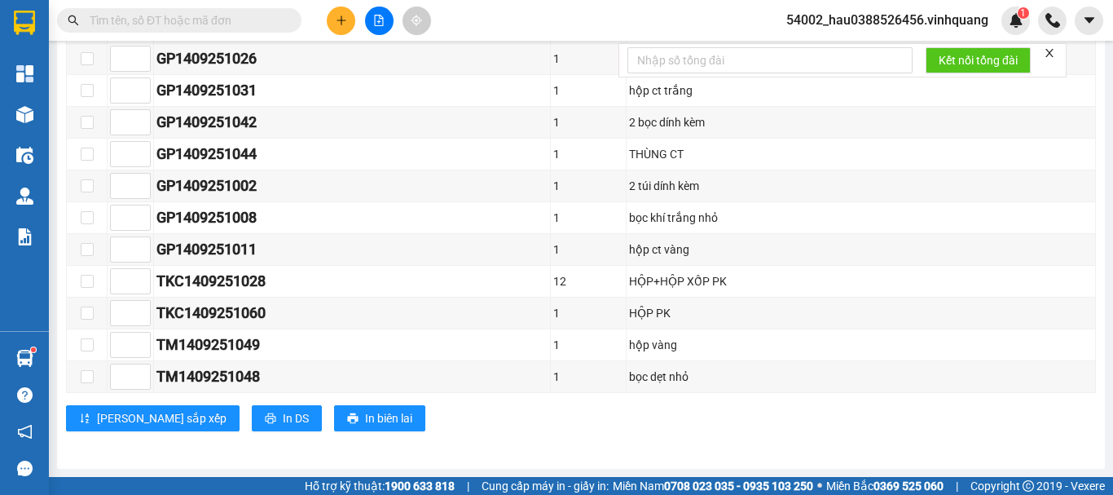
scroll to position [452, 0]
click at [534, 450] on div "TỔNG Đơn 15 | SL 26 | Số KG 37.5 VP [PERSON_NAME] Đơn 15 | SL 26 | Số KG 37.5 S…" at bounding box center [581, 134] width 1030 height 633
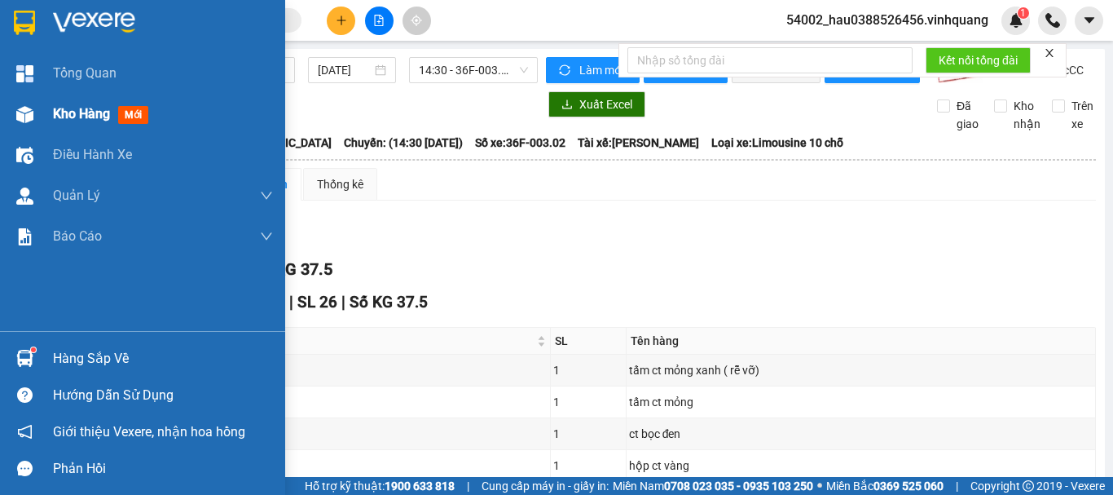
drag, startPoint x: 22, startPoint y: 111, endPoint x: 70, endPoint y: 109, distance: 48.1
click at [22, 110] on img at bounding box center [24, 114] width 17 height 17
click at [70, 109] on span "Kho hàng" at bounding box center [81, 113] width 57 height 15
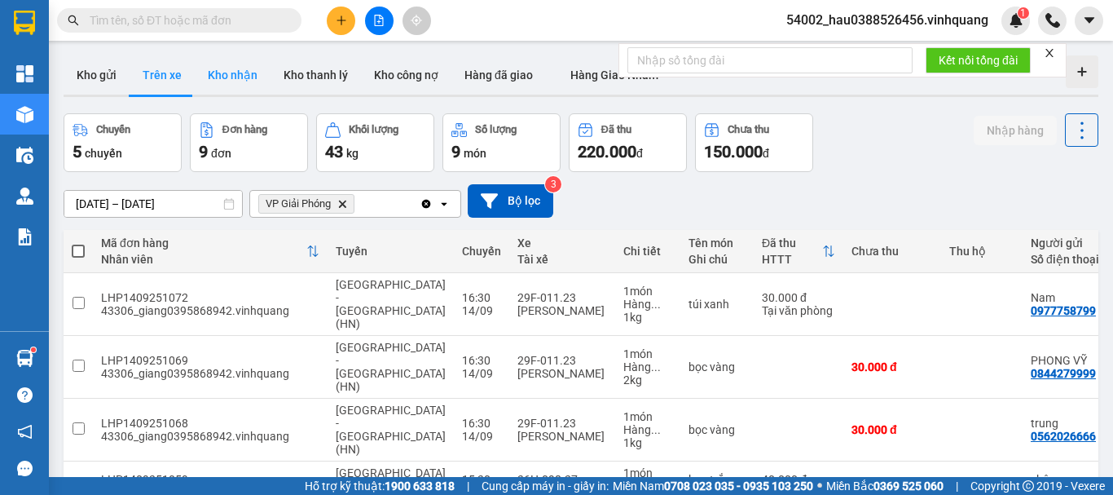
click at [227, 77] on button "Kho nhận" at bounding box center [233, 74] width 76 height 39
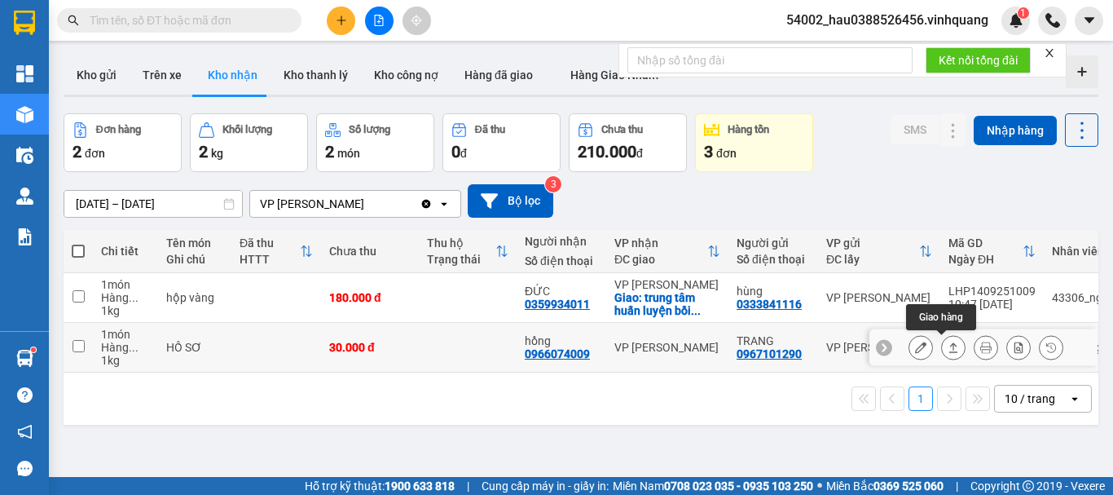
click at [948, 348] on icon at bounding box center [953, 346] width 11 height 11
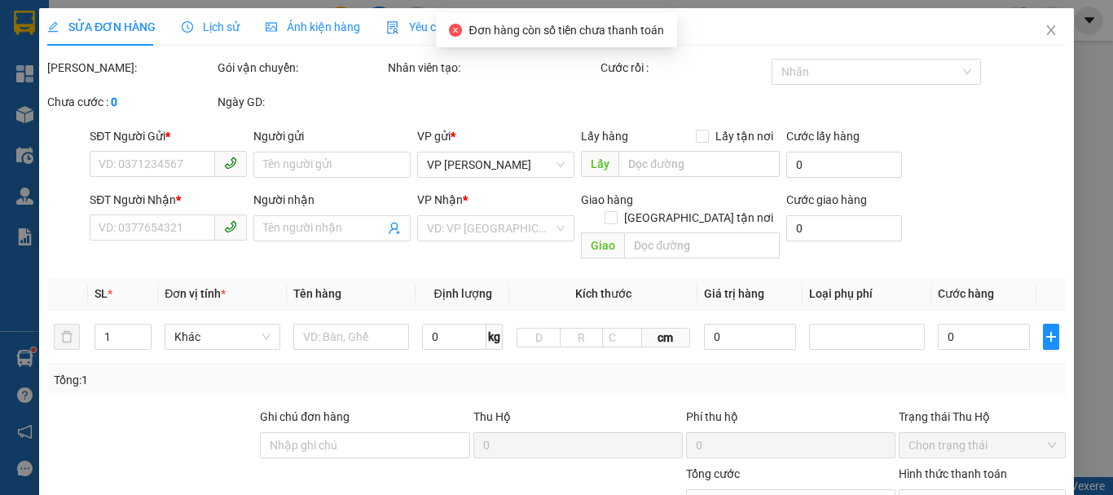
type input "0967101290"
type input "TRANG"
type input "0966074009"
type input "hồng"
type input "30.000"
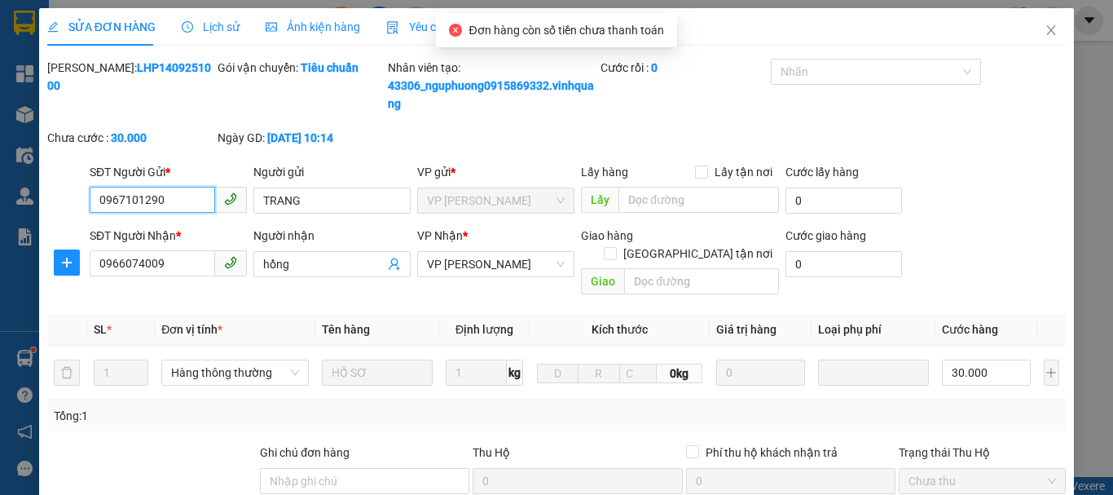
scroll to position [263, 0]
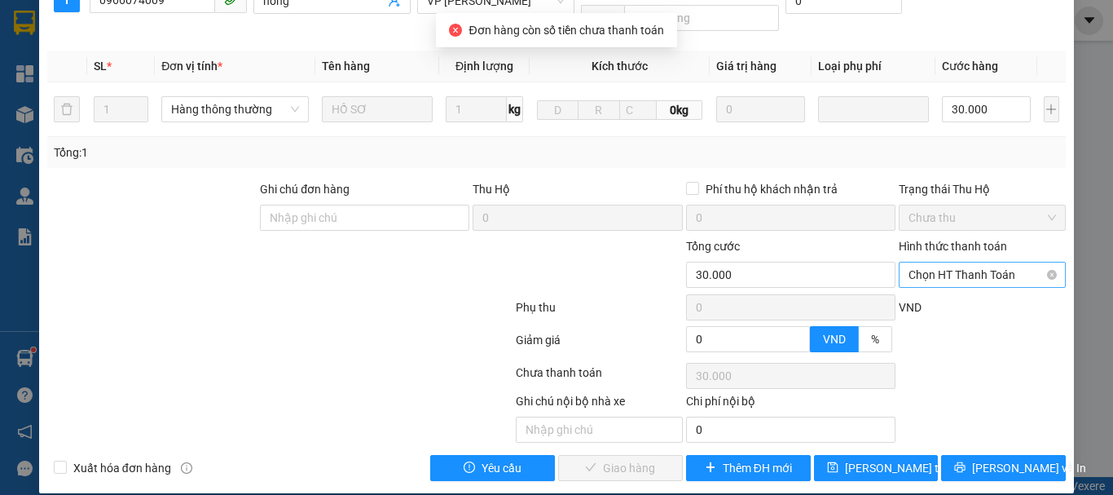
click at [957, 262] on span "Chọn HT Thanh Toán" at bounding box center [982, 274] width 147 height 24
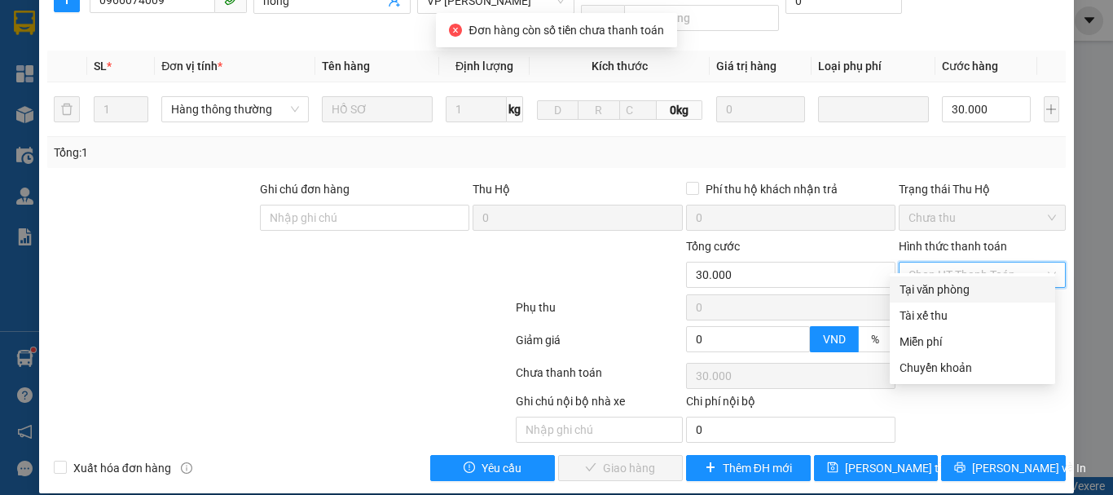
click at [943, 294] on div "Tại văn phòng" at bounding box center [973, 289] width 146 height 18
type input "0"
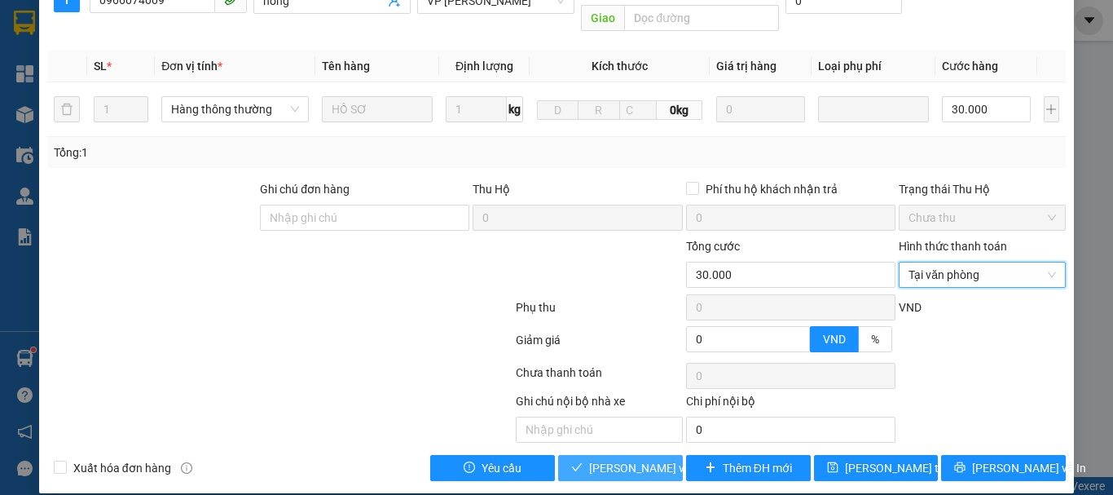
click at [639, 459] on span "[PERSON_NAME] và Giao hàng" at bounding box center [667, 468] width 156 height 18
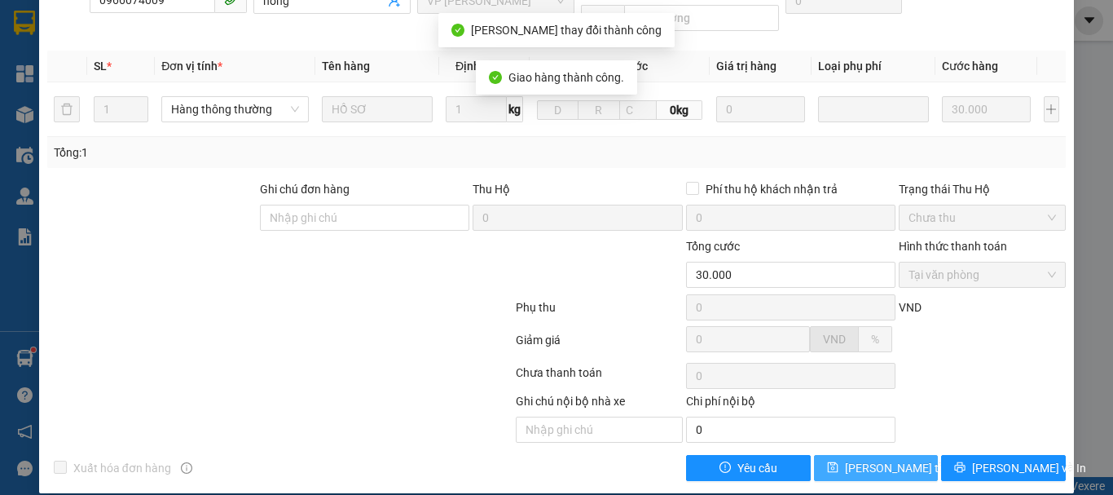
click at [893, 459] on span "[PERSON_NAME] thay đổi" at bounding box center [910, 468] width 130 height 18
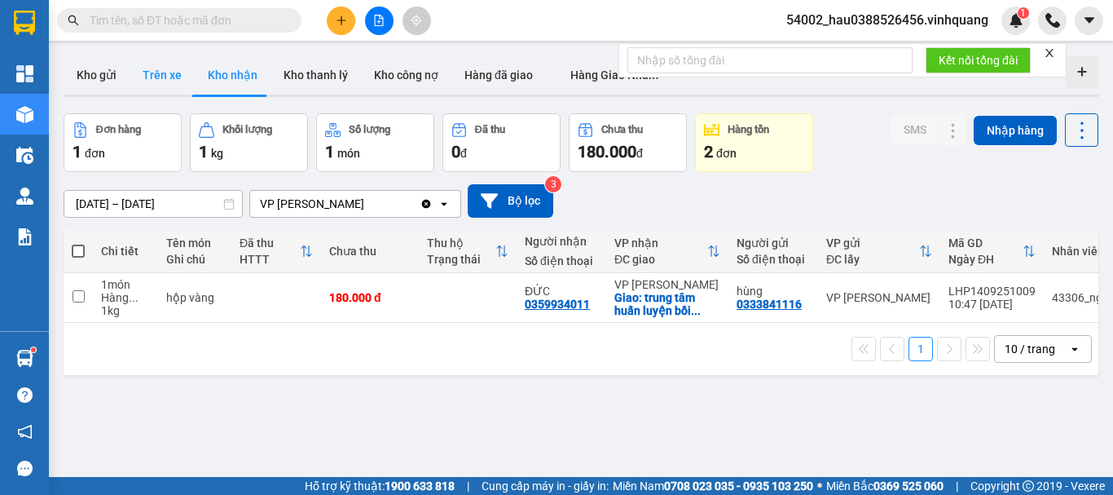
click at [151, 78] on button "Trên xe" at bounding box center [162, 74] width 65 height 39
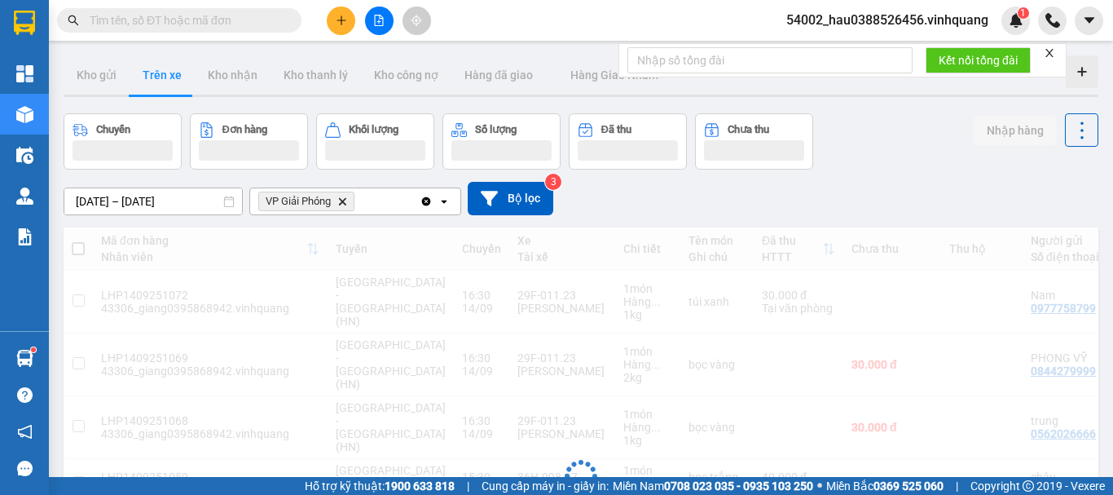
click at [346, 201] on icon "Delete" at bounding box center [342, 201] width 10 height 10
click at [346, 201] on div "Chọn văn phòng nhận" at bounding box center [316, 201] width 112 height 16
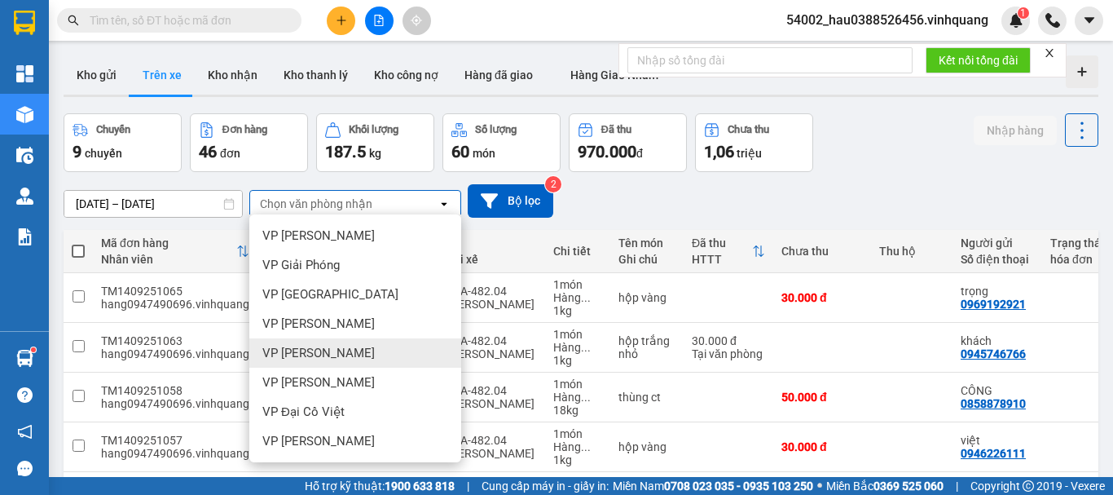
scroll to position [117, 0]
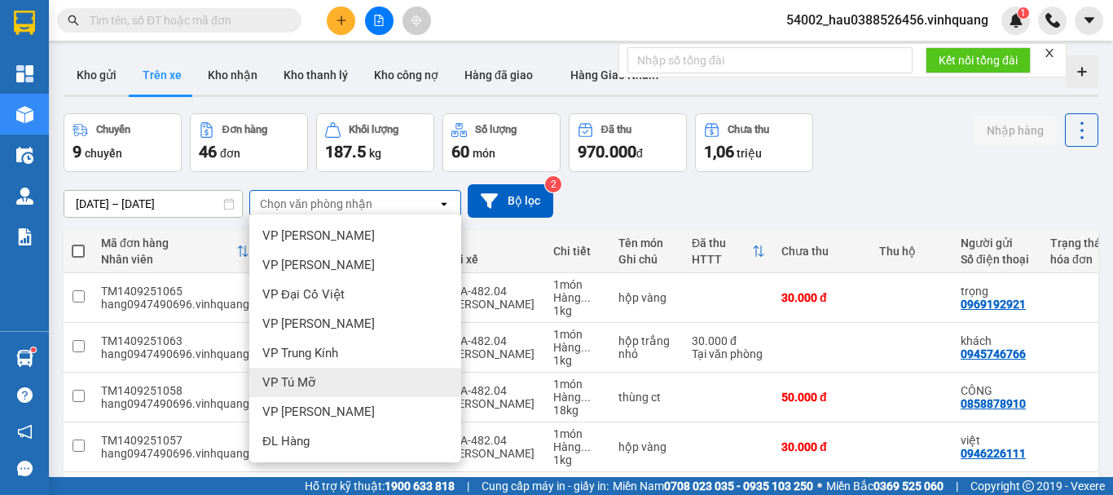
click at [321, 381] on div "VP Tú Mỡ" at bounding box center [355, 382] width 212 height 29
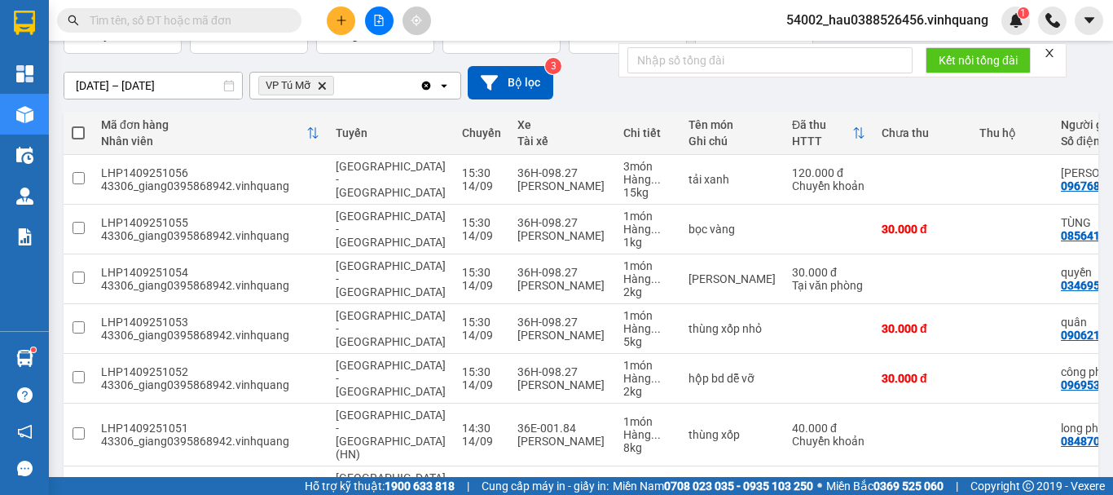
scroll to position [0, 0]
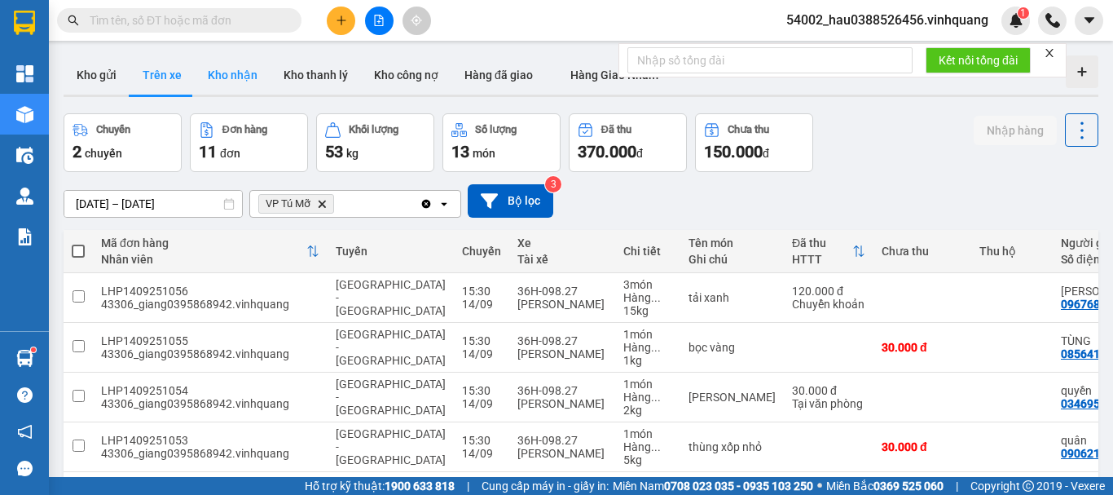
click at [226, 80] on button "Kho nhận" at bounding box center [233, 74] width 76 height 39
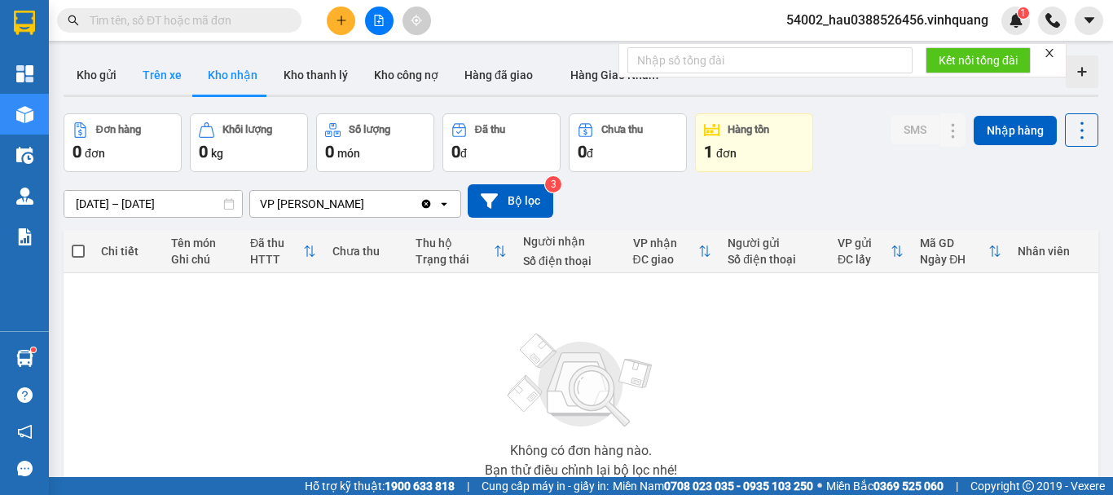
click at [163, 69] on button "Trên xe" at bounding box center [162, 74] width 65 height 39
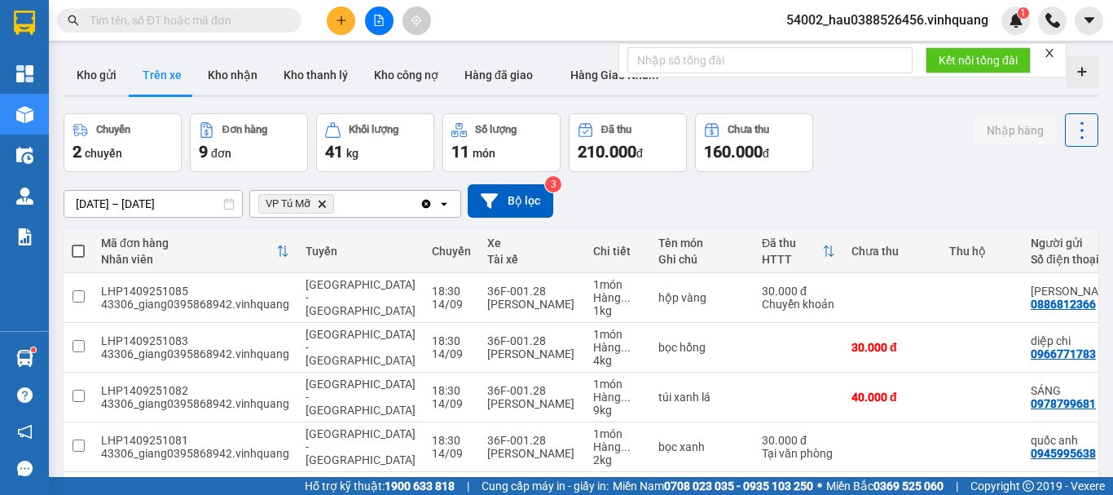
click at [325, 208] on icon "Delete" at bounding box center [322, 204] width 10 height 10
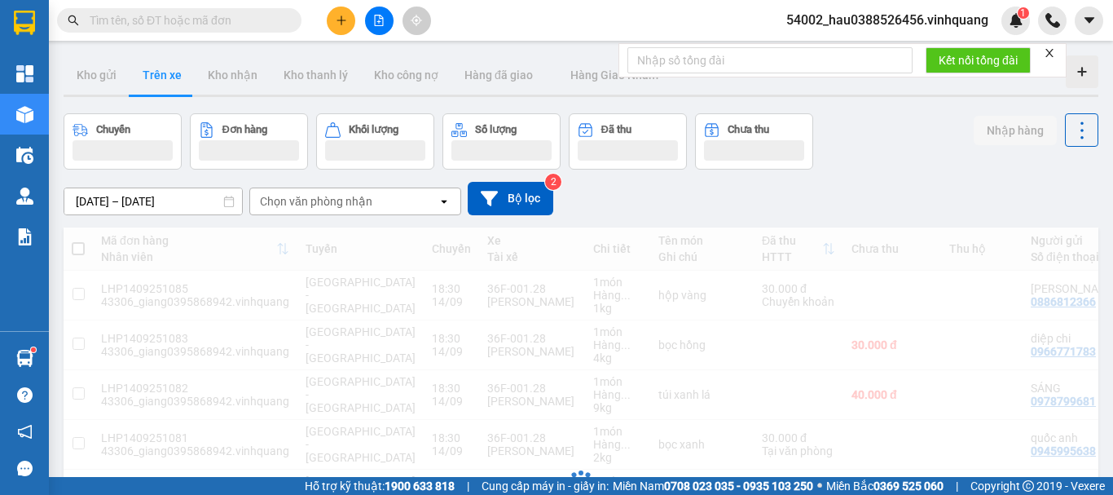
click at [327, 205] on div "Chọn văn phòng nhận" at bounding box center [316, 201] width 112 height 16
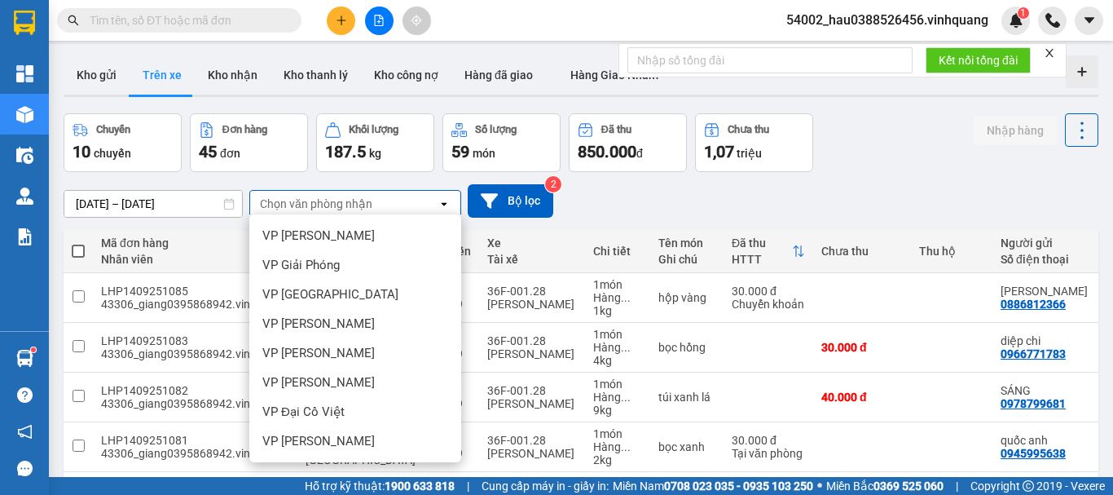
scroll to position [117, 0]
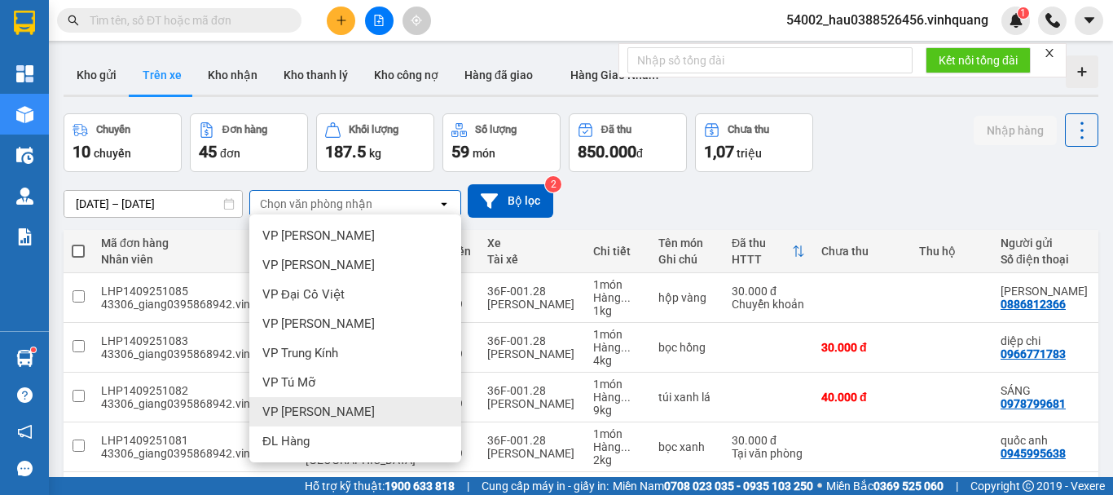
click at [343, 411] on div "VP [PERSON_NAME]" at bounding box center [355, 411] width 212 height 29
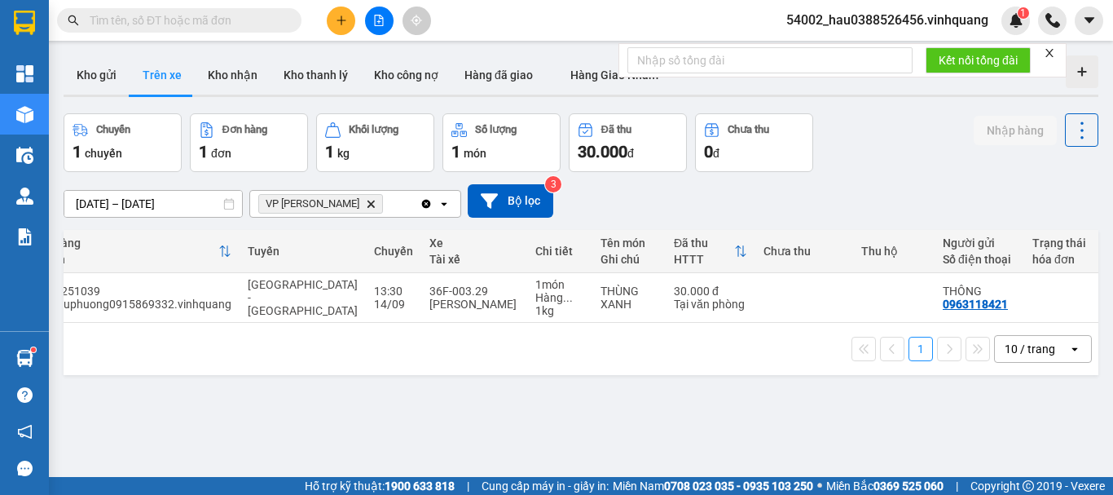
scroll to position [0, 0]
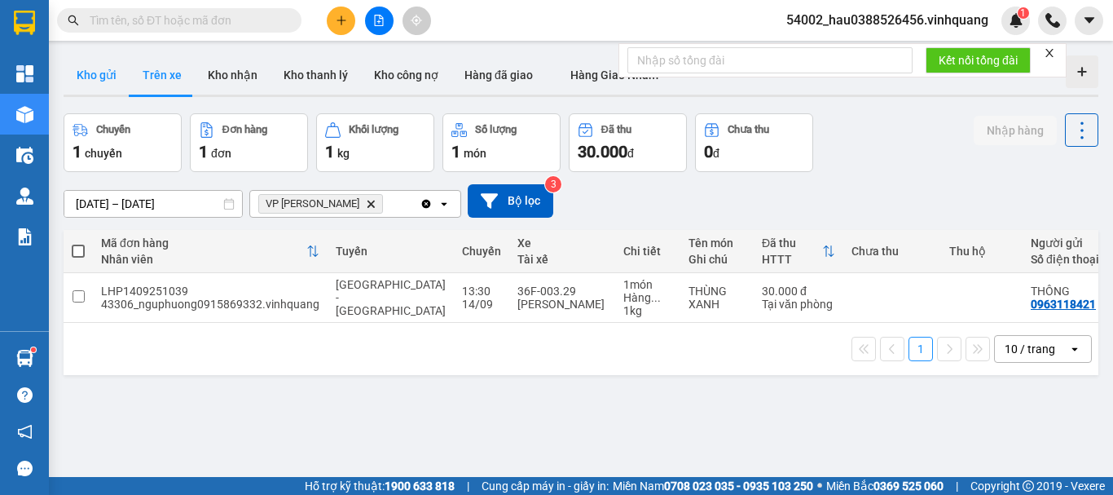
click at [98, 74] on button "Kho gửi" at bounding box center [97, 74] width 66 height 39
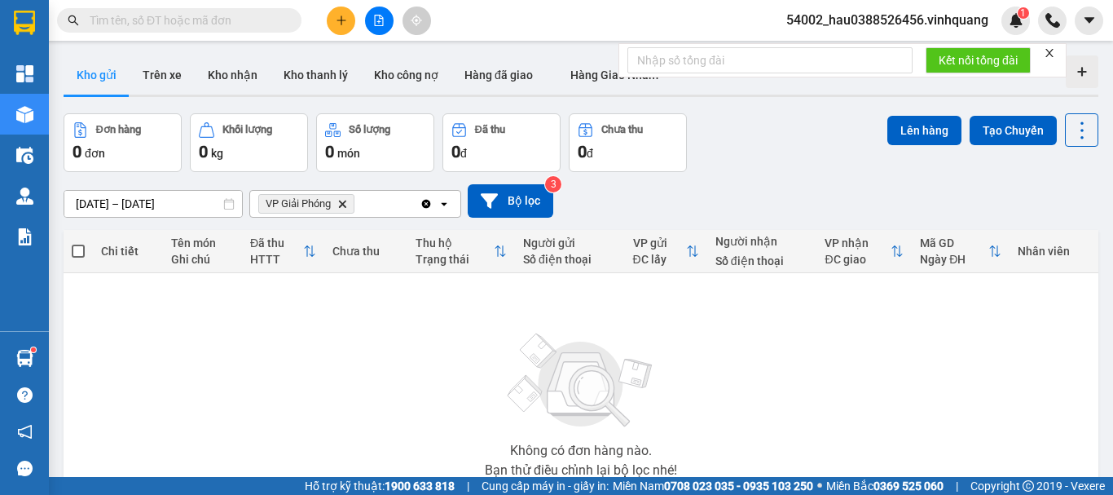
click at [345, 203] on icon "VP Giải Phóng, close by backspace" at bounding box center [342, 203] width 7 height 7
click at [147, 79] on button "Trên xe" at bounding box center [162, 74] width 65 height 39
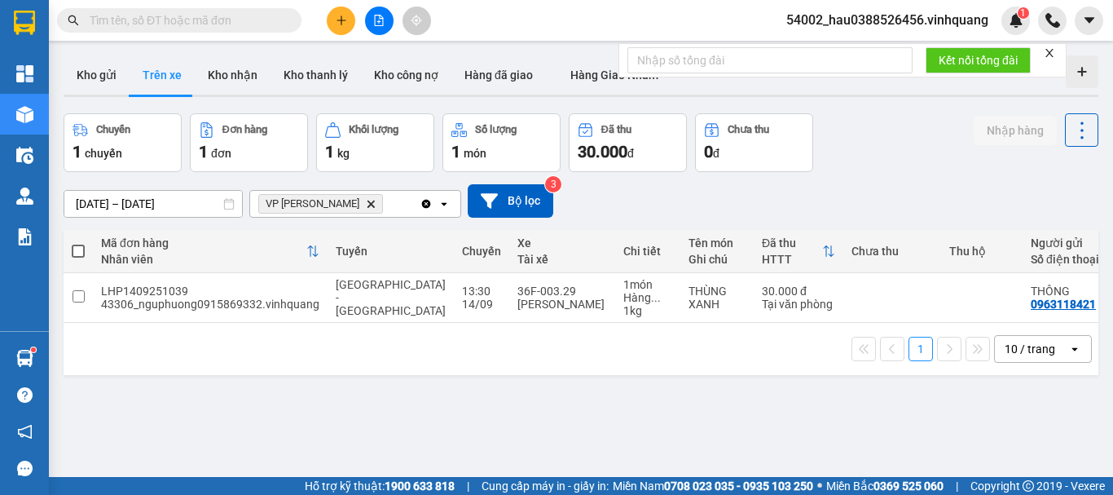
click at [366, 206] on icon "Delete" at bounding box center [371, 204] width 10 height 10
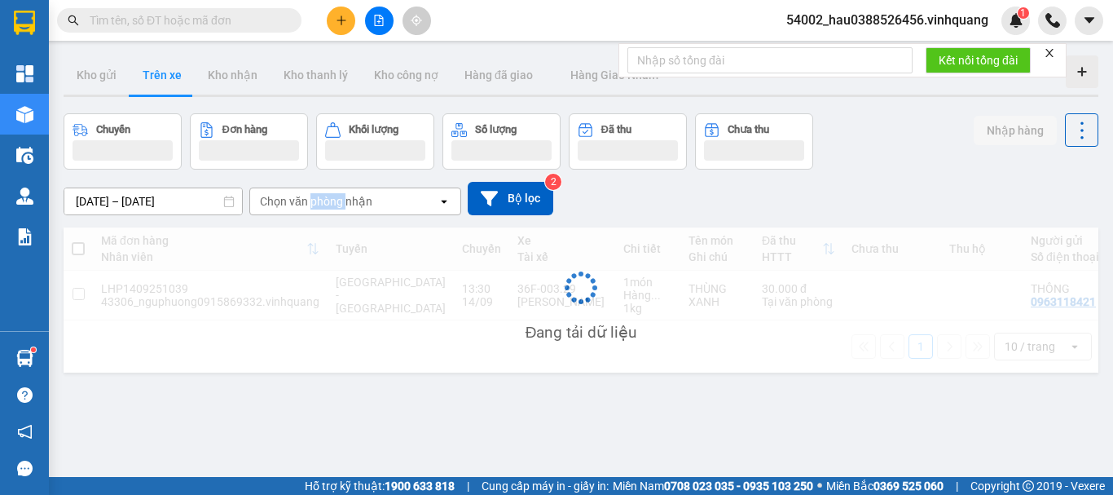
click at [337, 206] on div "Chọn văn phòng nhận" at bounding box center [316, 201] width 112 height 16
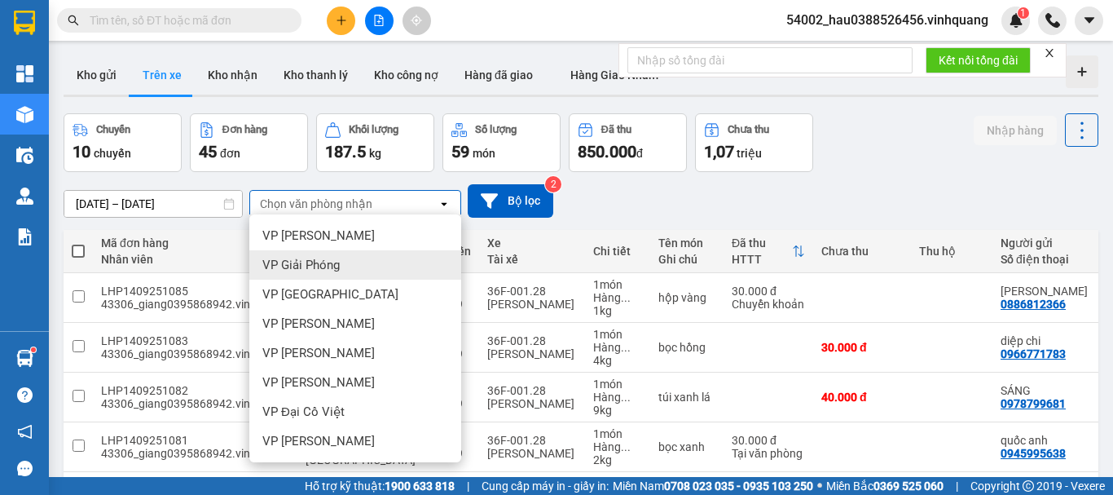
click at [311, 262] on span "VP Giải Phóng" at bounding box center [300, 265] width 77 height 16
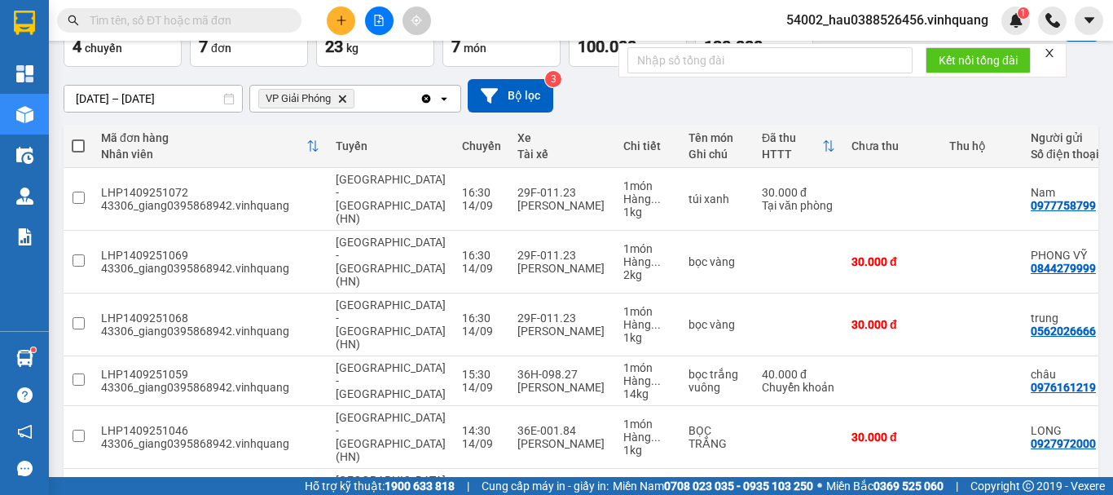
scroll to position [120, 0]
